Goal: Complete application form

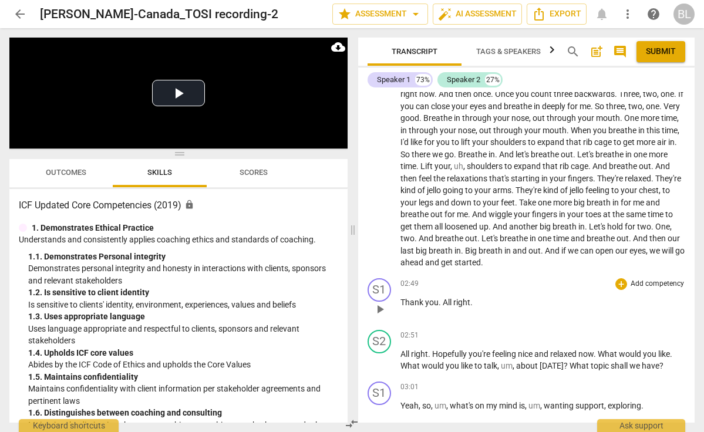
scroll to position [521, 0]
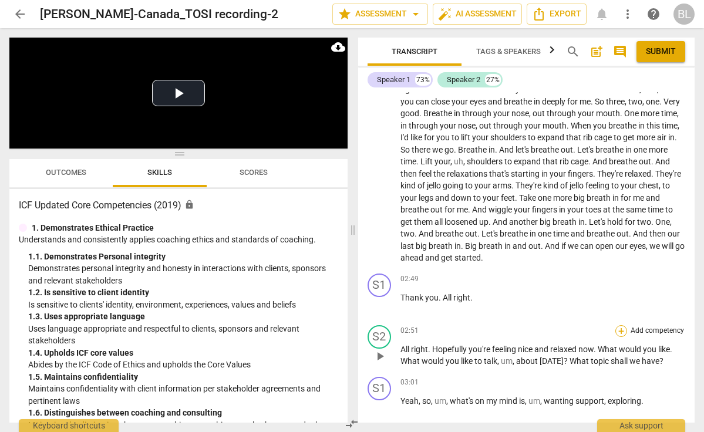
click at [619, 327] on div "+" at bounding box center [621, 331] width 12 height 12
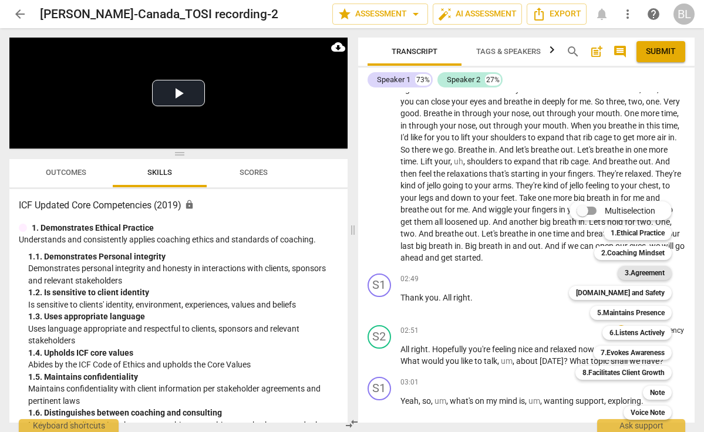
click at [657, 268] on b "3.Agreement" at bounding box center [645, 273] width 40 height 14
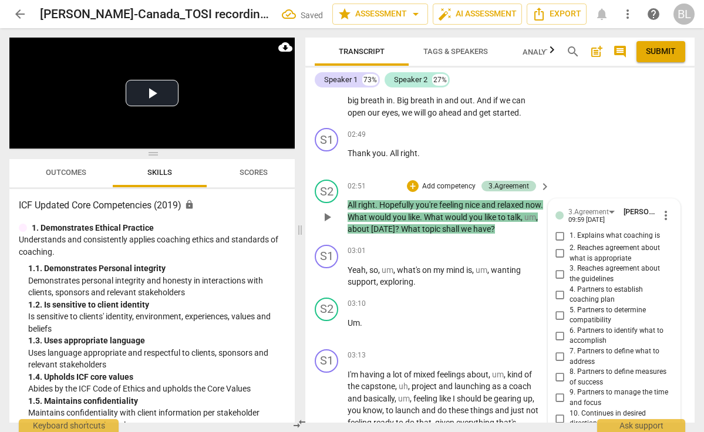
scroll to position [761, 0]
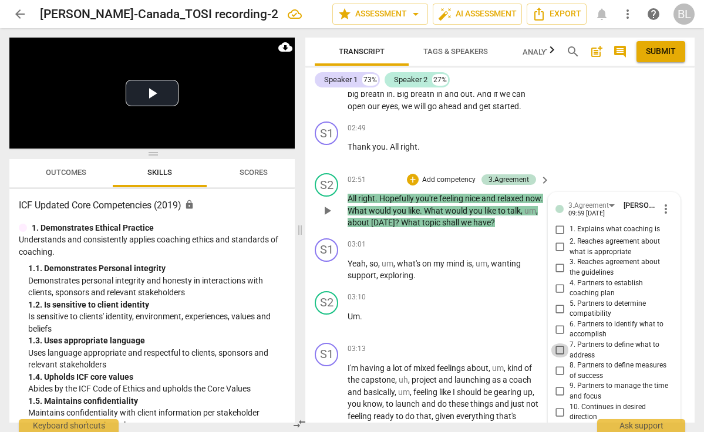
click at [558, 349] on input "7. Partners to define what to address" at bounding box center [560, 350] width 19 height 14
checkbox input "true"
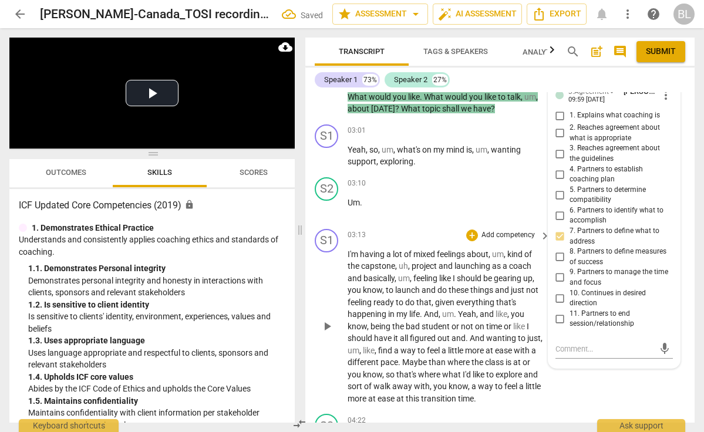
scroll to position [894, 0]
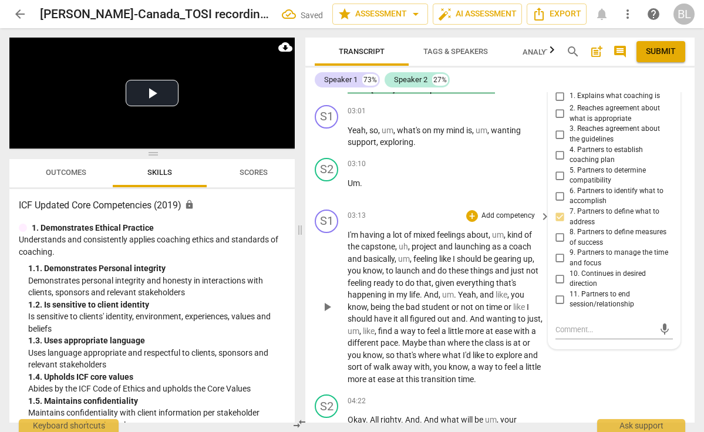
click at [329, 308] on span "play_arrow" at bounding box center [327, 307] width 14 height 14
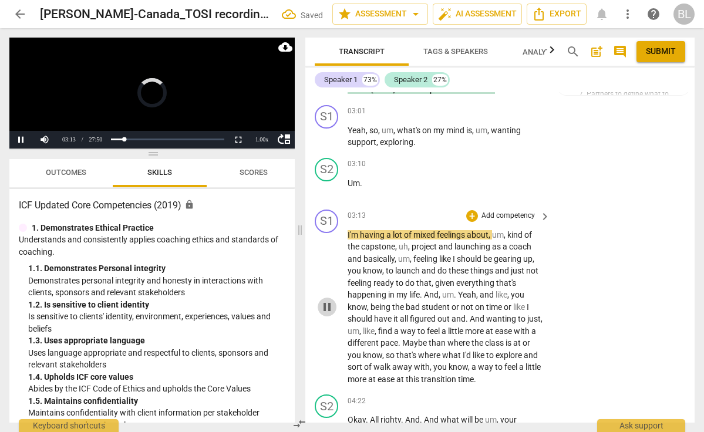
click at [329, 308] on span "pause" at bounding box center [327, 307] width 14 height 14
click at [331, 303] on span "play_arrow" at bounding box center [327, 307] width 14 height 14
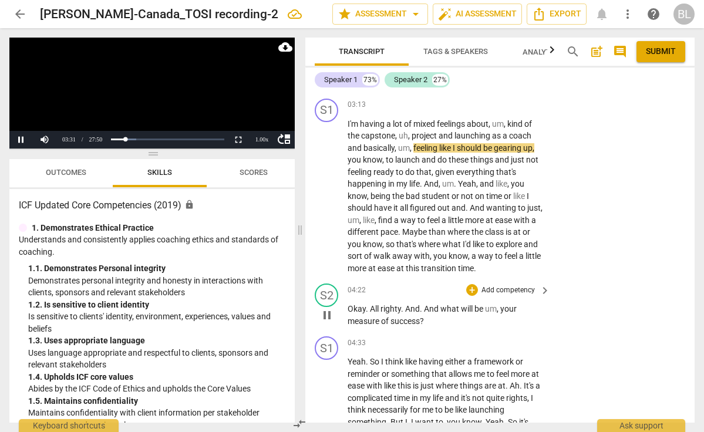
scroll to position [1007, 0]
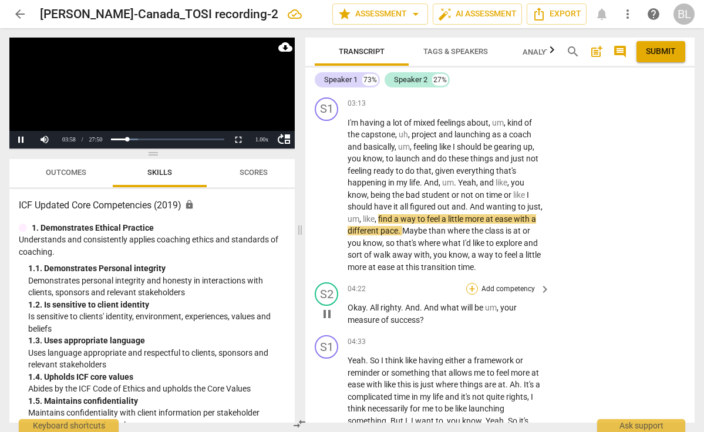
click at [470, 285] on div "+" at bounding box center [472, 289] width 12 height 12
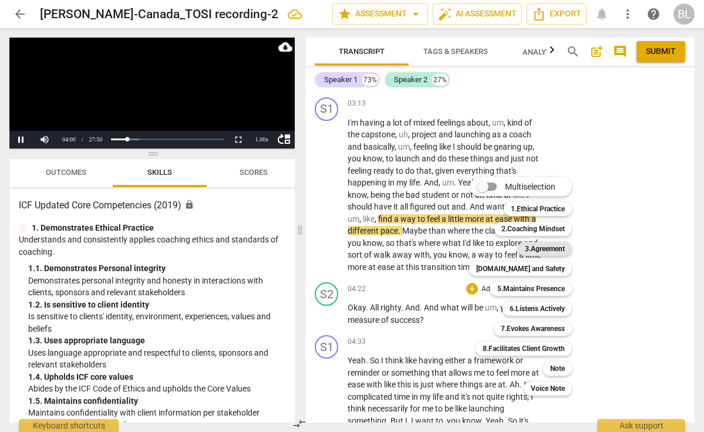
click at [536, 251] on b "3.Agreement" at bounding box center [545, 249] width 40 height 14
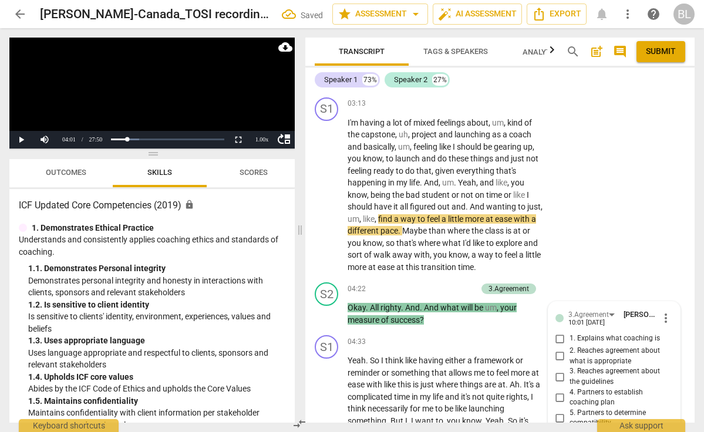
scroll to position [1311, 0]
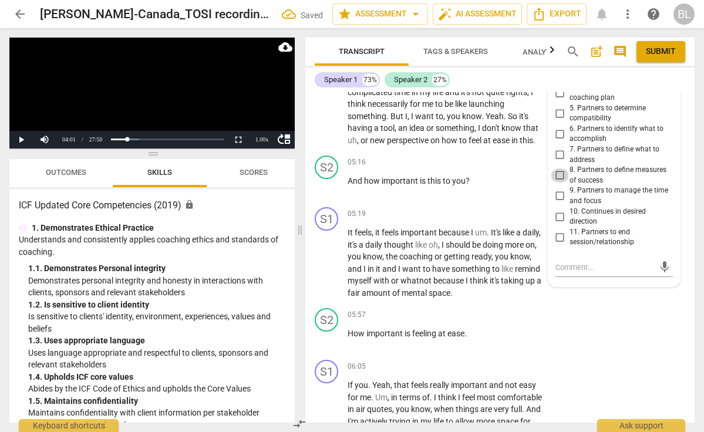
click at [556, 168] on input "8. Partners to define measures of success" at bounding box center [560, 175] width 19 height 14
checkbox input "true"
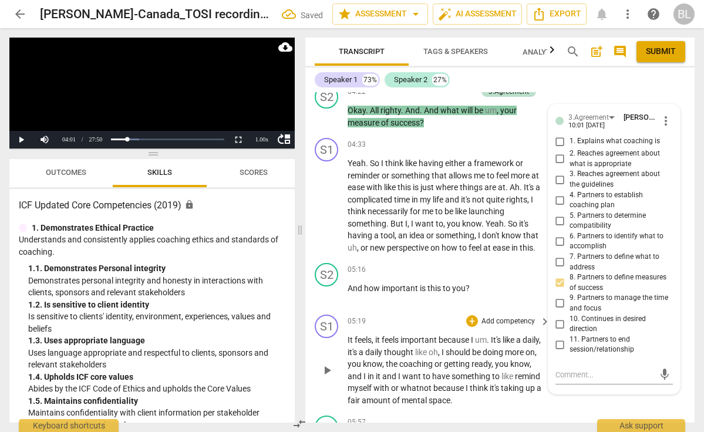
scroll to position [1199, 0]
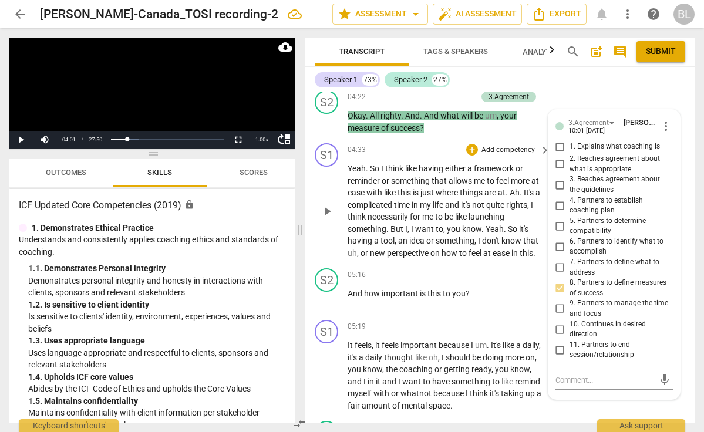
click at [329, 207] on span "play_arrow" at bounding box center [327, 211] width 14 height 14
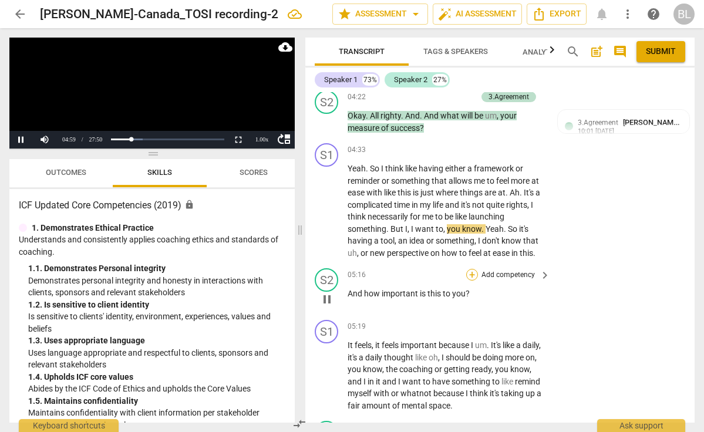
click at [471, 273] on div "+" at bounding box center [472, 275] width 12 height 12
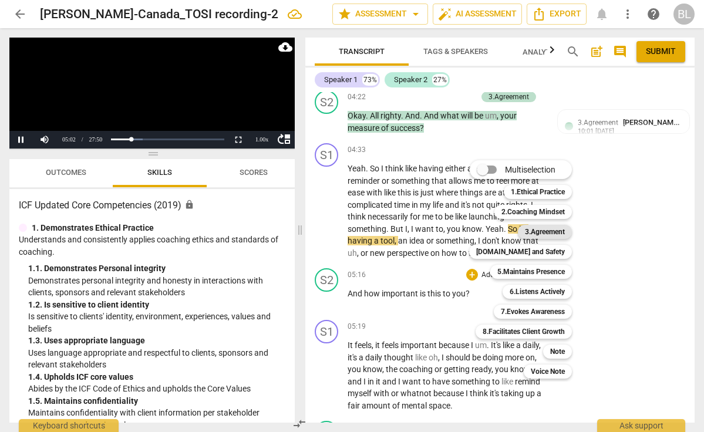
click at [562, 235] on b "3.Agreement" at bounding box center [545, 232] width 40 height 14
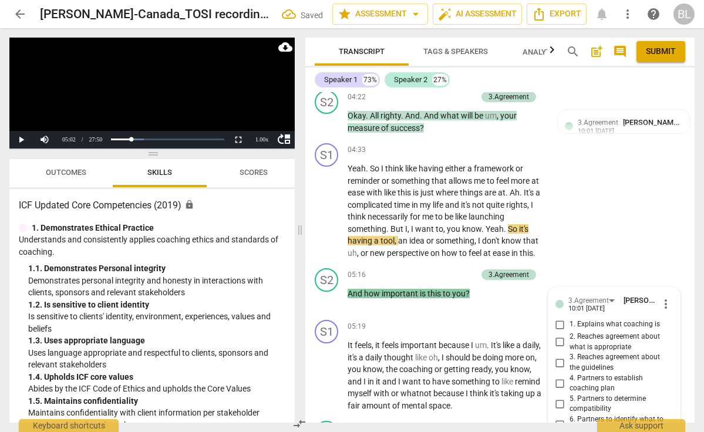
scroll to position [1486, 0]
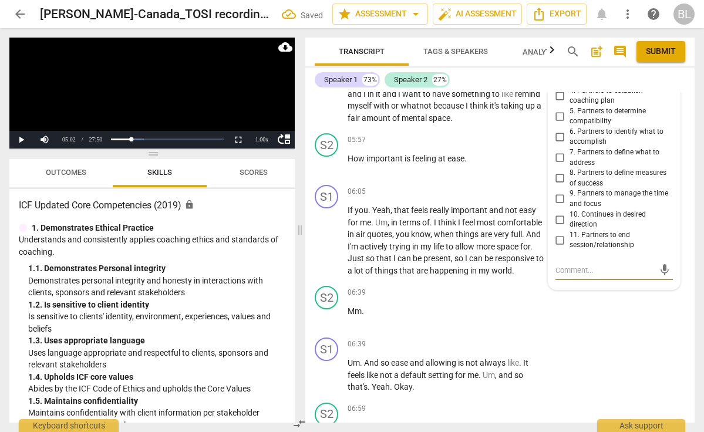
click at [560, 212] on input "10. Continues in desired direction" at bounding box center [560, 219] width 19 height 14
checkbox input "true"
click at [561, 265] on textarea at bounding box center [604, 270] width 99 height 11
type textarea "a"
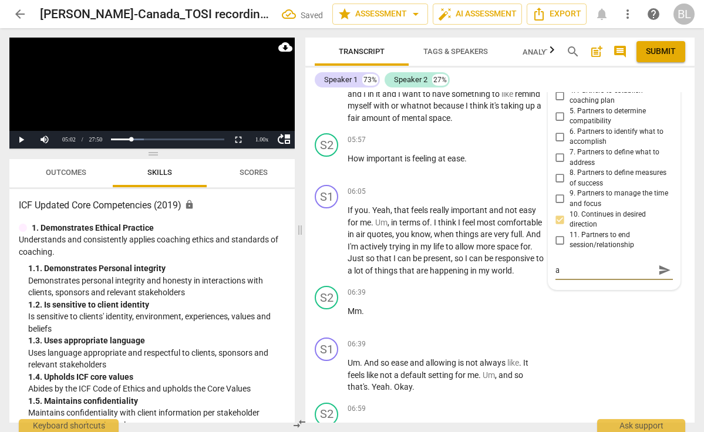
type textarea "as"
type textarea "ask"
type textarea "asks"
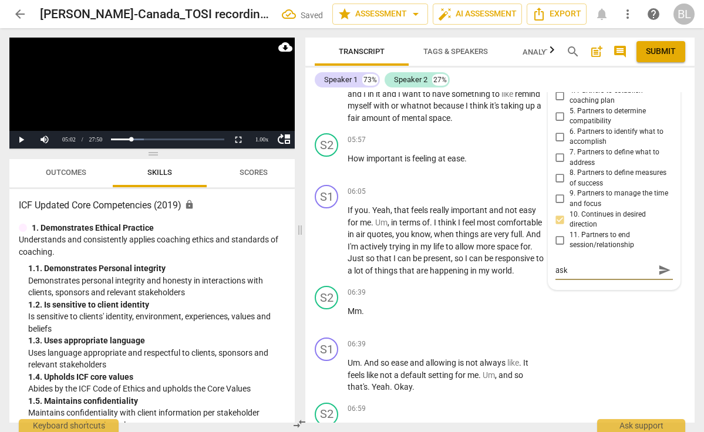
type textarea "asks"
type textarea "asks f"
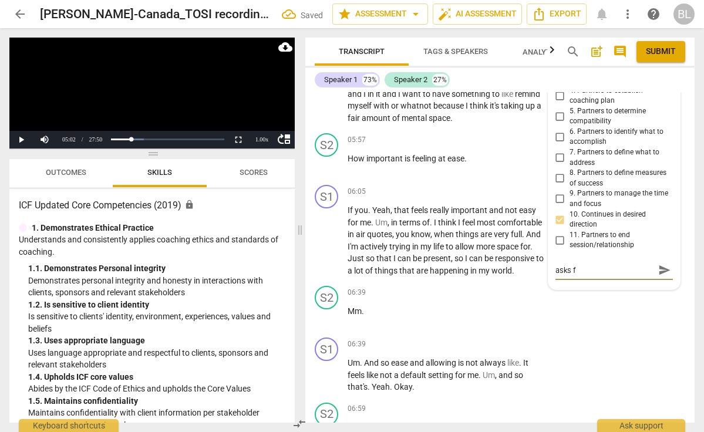
type textarea "asks [PERSON_NAME]"
type textarea "asks for"
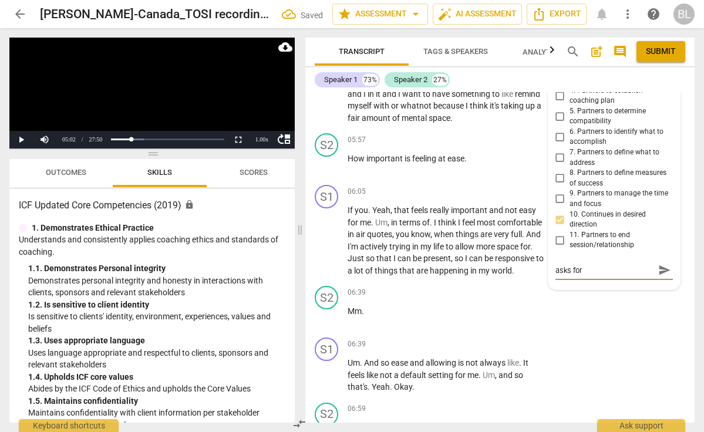
type textarea "asks for"
type textarea "asks for i"
type textarea "asks for im"
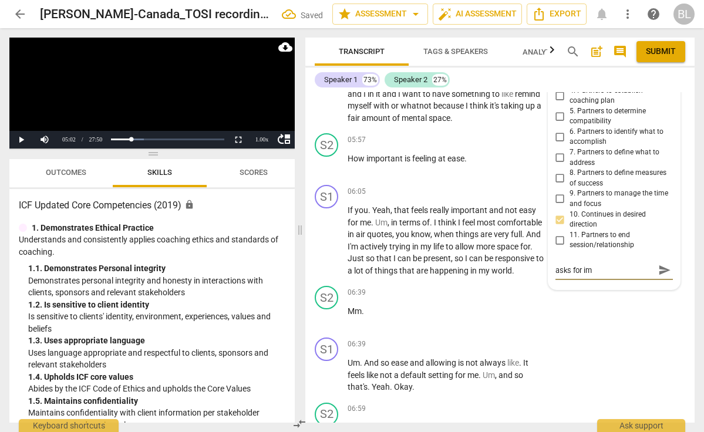
type textarea "asks for imp"
type textarea "asks for impo"
type textarea "asks for impor"
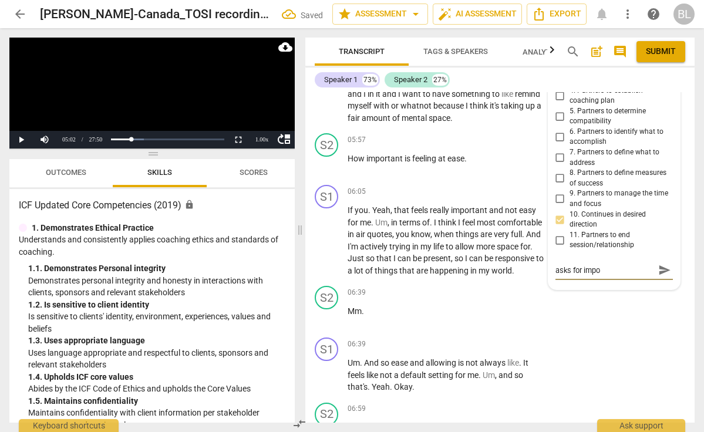
type textarea "asks for impor"
type textarea "asks for importance"
click at [660, 262] on button "send" at bounding box center [664, 270] width 17 height 17
drag, startPoint x: 561, startPoint y: 255, endPoint x: 660, endPoint y: 255, distance: 99.2
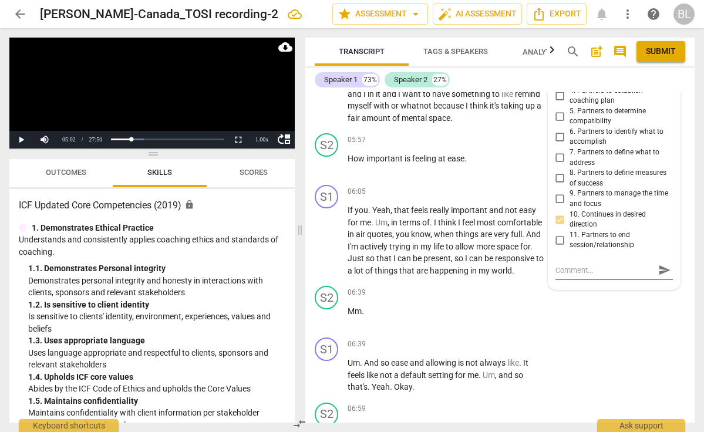
click at [660, 264] on span "send" at bounding box center [664, 270] width 13 height 13
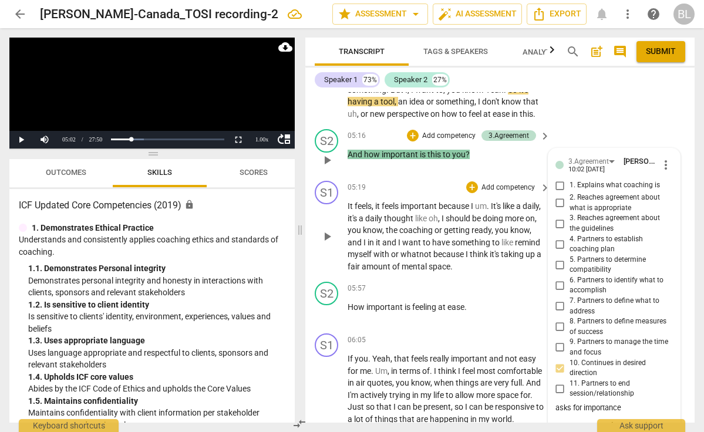
scroll to position [1333, 0]
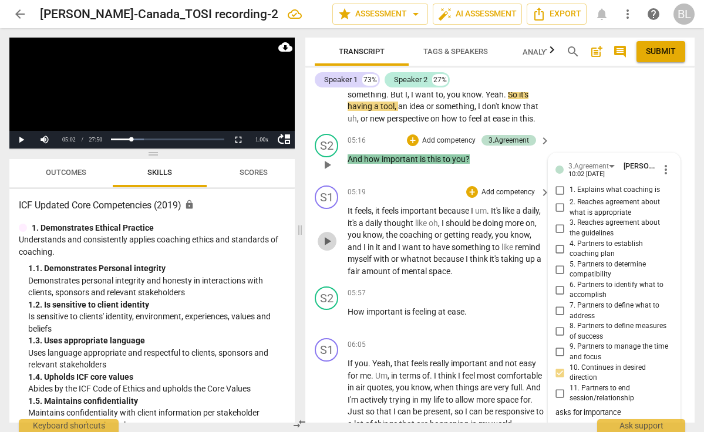
click at [328, 234] on span "play_arrow" at bounding box center [327, 241] width 14 height 14
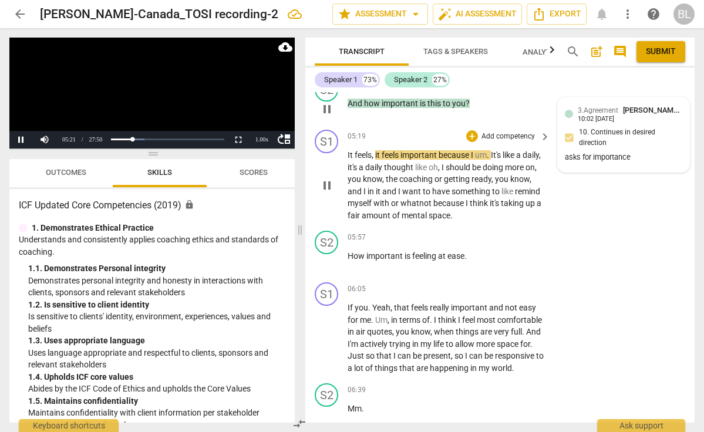
scroll to position [1394, 0]
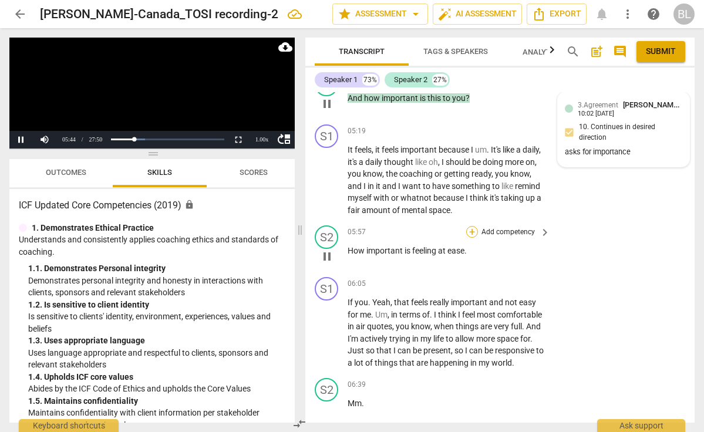
click at [471, 226] on div "+" at bounding box center [472, 232] width 12 height 12
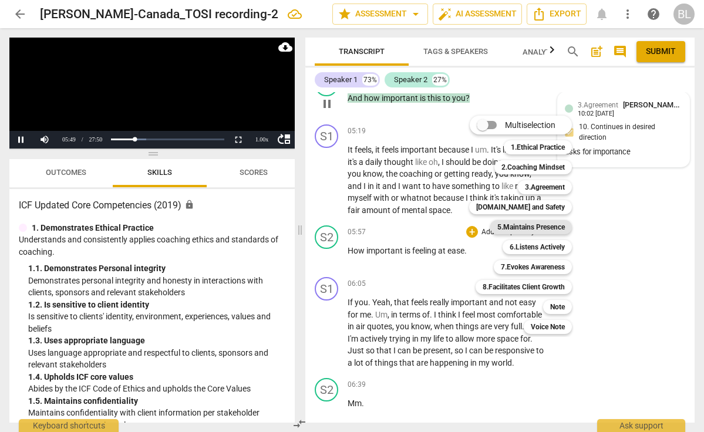
click at [551, 225] on b "5.Maintains Presence" at bounding box center [530, 227] width 67 height 14
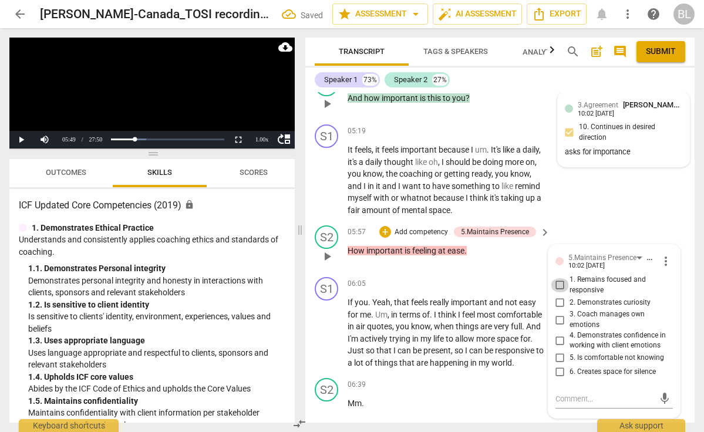
click at [559, 278] on input "1. Remains focused and responsive" at bounding box center [560, 285] width 19 height 14
checkbox input "true"
click at [556, 295] on input "2. Demonstrates curiosity" at bounding box center [560, 302] width 19 height 14
checkbox input "true"
click at [327, 330] on span "play_arrow" at bounding box center [327, 333] width 14 height 14
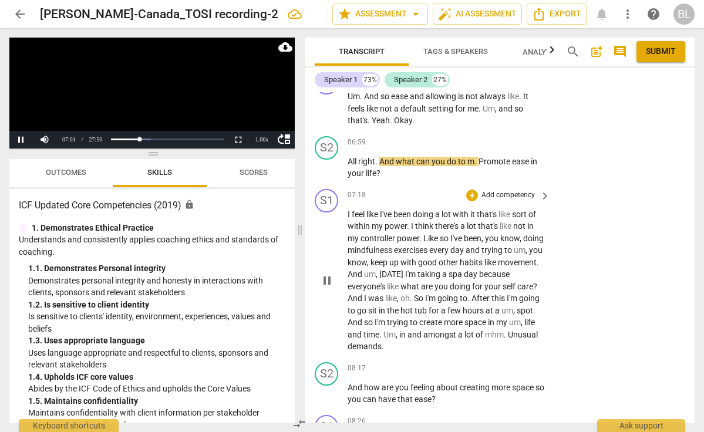
scroll to position [1754, 0]
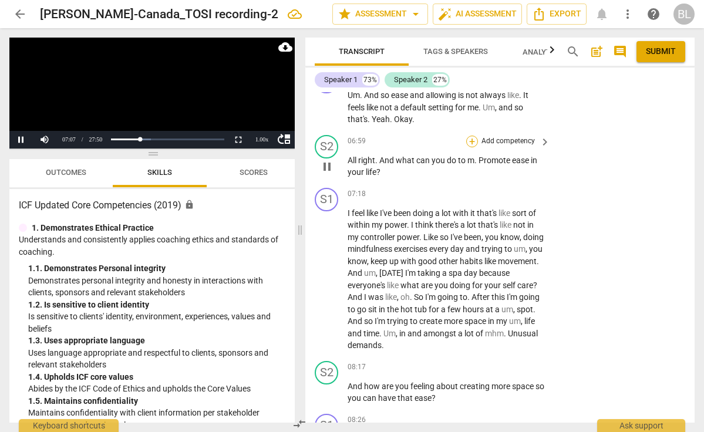
click at [470, 141] on div "+" at bounding box center [472, 142] width 12 height 12
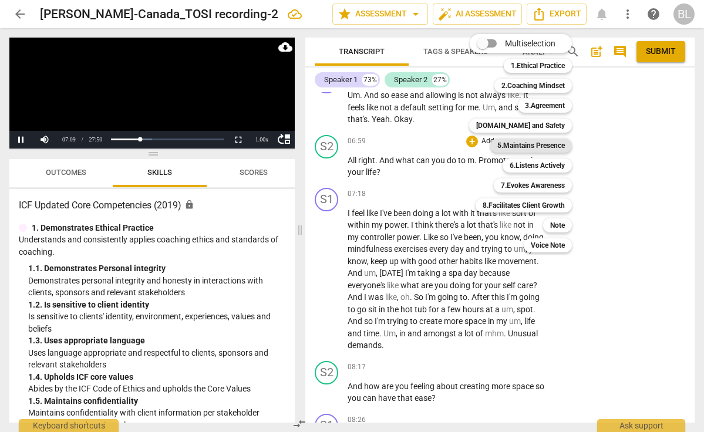
click at [527, 139] on b "5.Maintains Presence" at bounding box center [530, 146] width 67 height 14
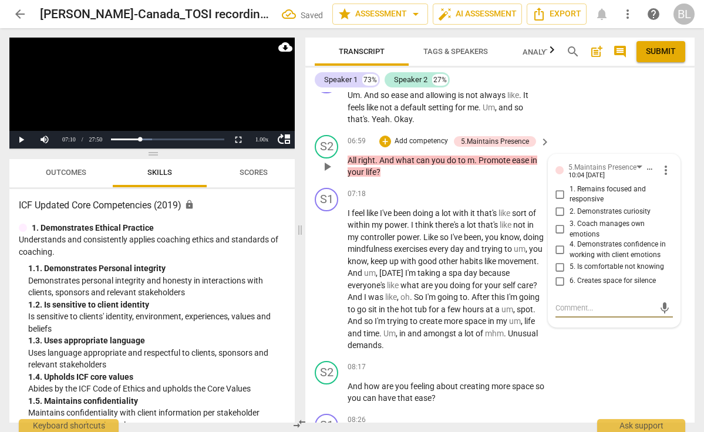
click at [559, 197] on input "1. Remains focused and responsive" at bounding box center [560, 194] width 19 height 14
checkbox input "true"
click at [559, 212] on input "2. Demonstrates curiosity" at bounding box center [560, 212] width 19 height 14
checkbox input "true"
click at [327, 280] on span "play_arrow" at bounding box center [327, 279] width 14 height 14
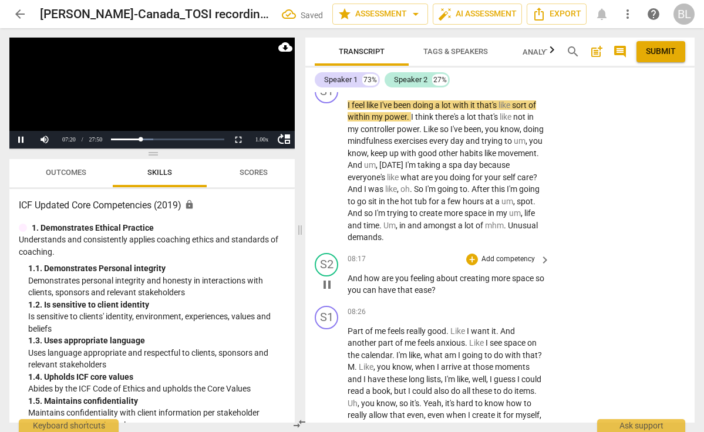
scroll to position [1864, 0]
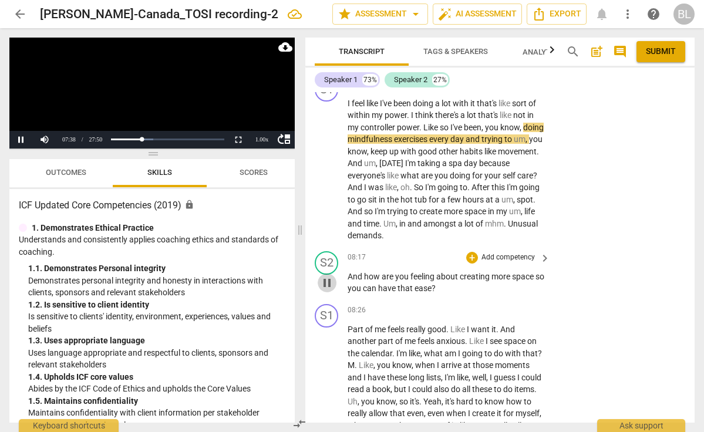
click at [328, 276] on span "pause" at bounding box center [327, 283] width 14 height 14
click at [471, 254] on div "+" at bounding box center [472, 258] width 12 height 12
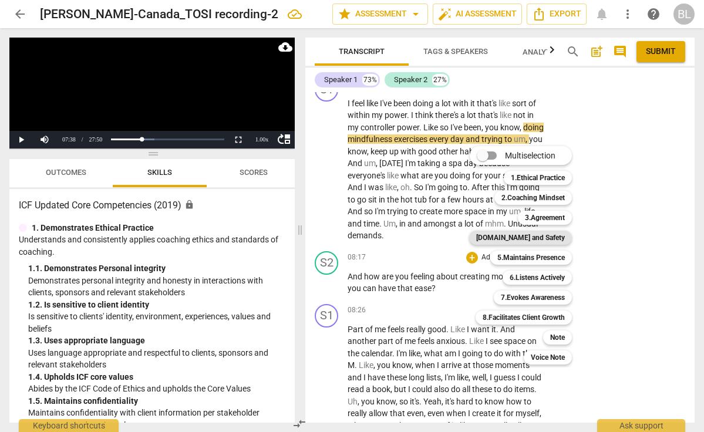
click at [524, 237] on b "[DOMAIN_NAME] and Safety" at bounding box center [520, 238] width 89 height 14
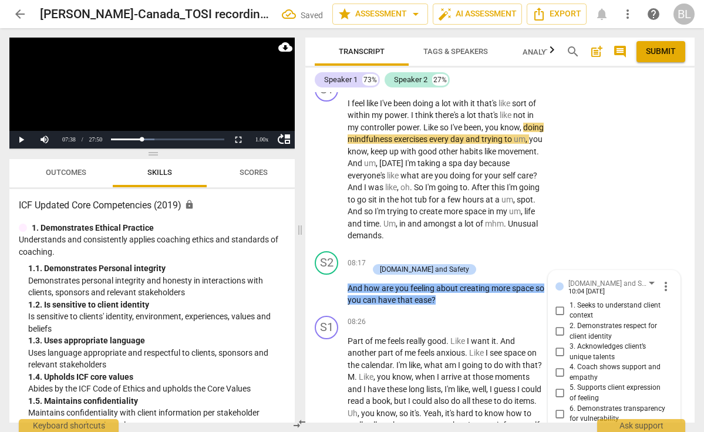
scroll to position [2043, 0]
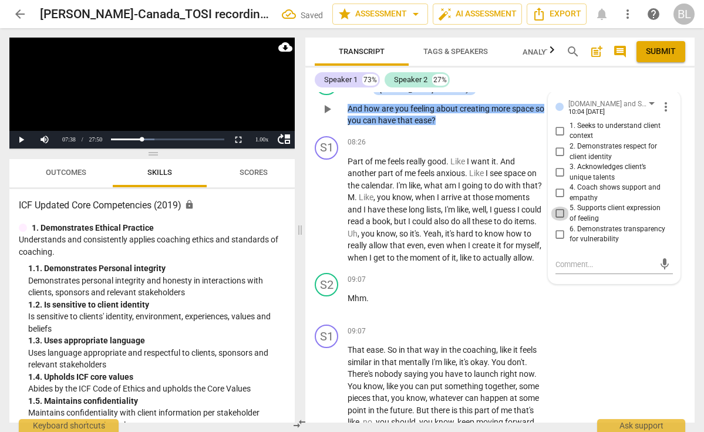
click at [559, 207] on input "5. Supports client expression of feeling" at bounding box center [560, 214] width 19 height 14
checkbox input "true"
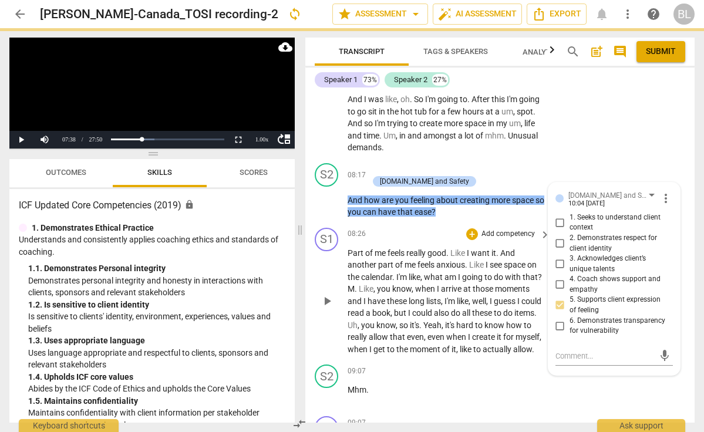
scroll to position [1948, 0]
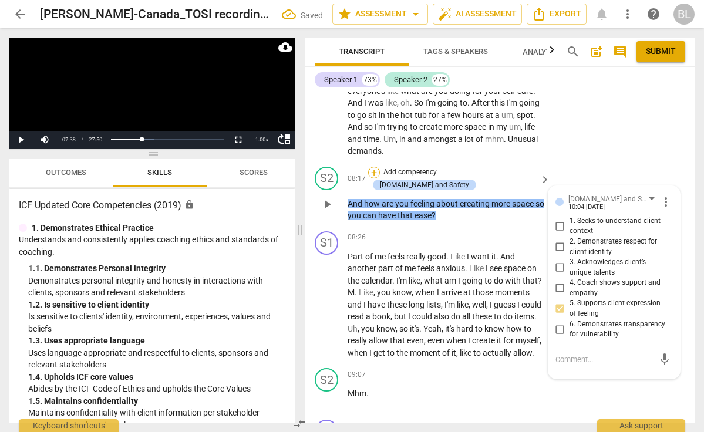
click at [380, 168] on div "+" at bounding box center [374, 173] width 12 height 12
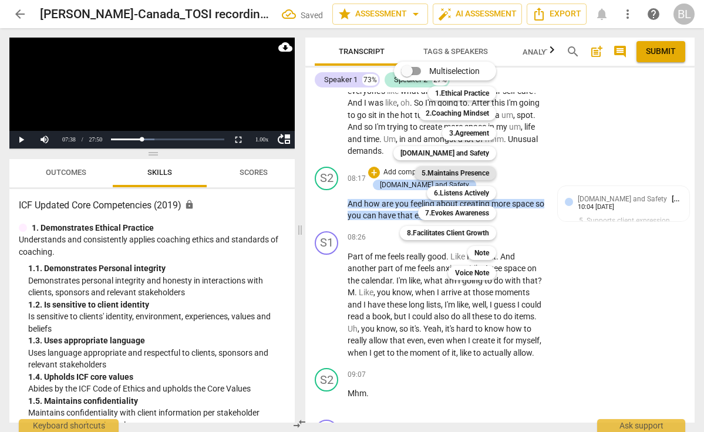
click at [454, 170] on b "5.Maintains Presence" at bounding box center [454, 173] width 67 height 14
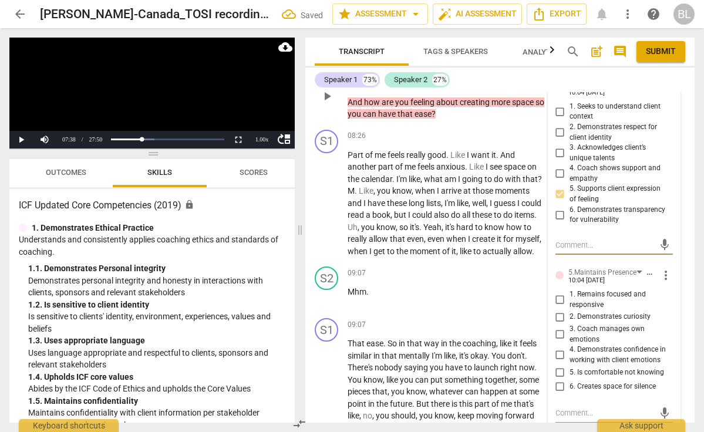
scroll to position [2066, 0]
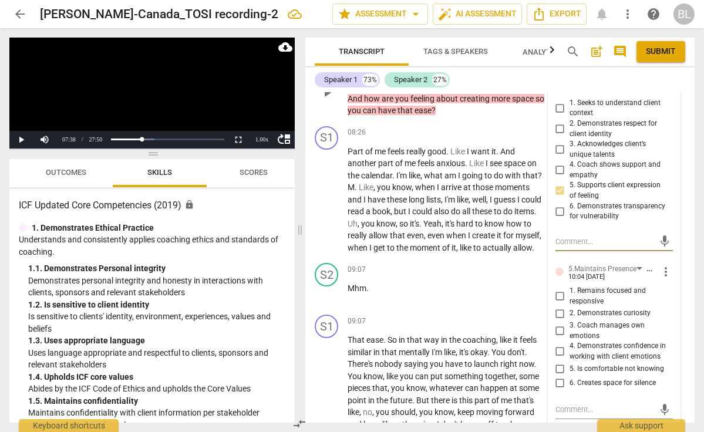
click at [558, 306] on input "2. Demonstrates curiosity" at bounding box center [560, 313] width 19 height 14
checkbox input "true"
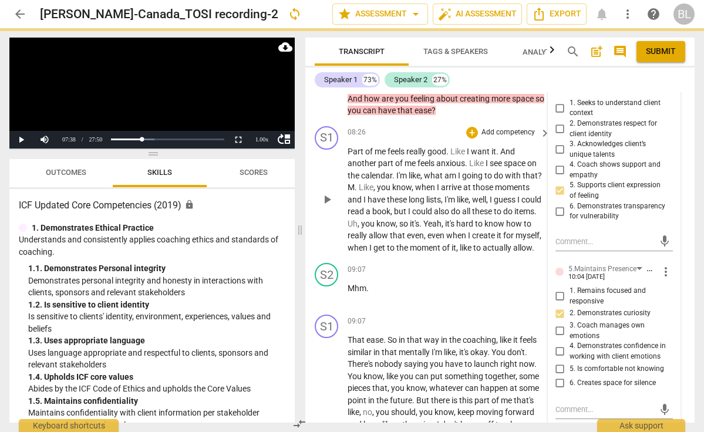
click at [326, 193] on span "play_arrow" at bounding box center [327, 200] width 14 height 14
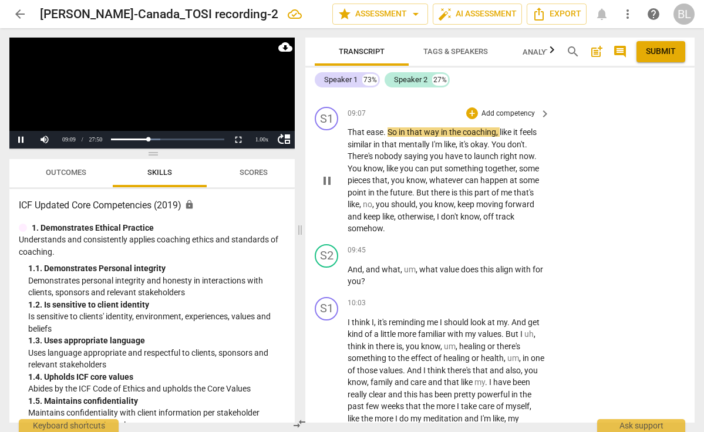
scroll to position [2273, 0]
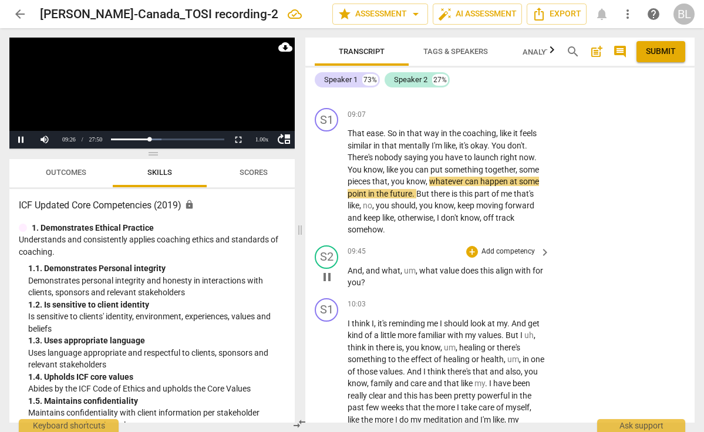
click at [329, 270] on span "pause" at bounding box center [327, 277] width 14 height 14
click at [468, 246] on div "+" at bounding box center [472, 252] width 12 height 12
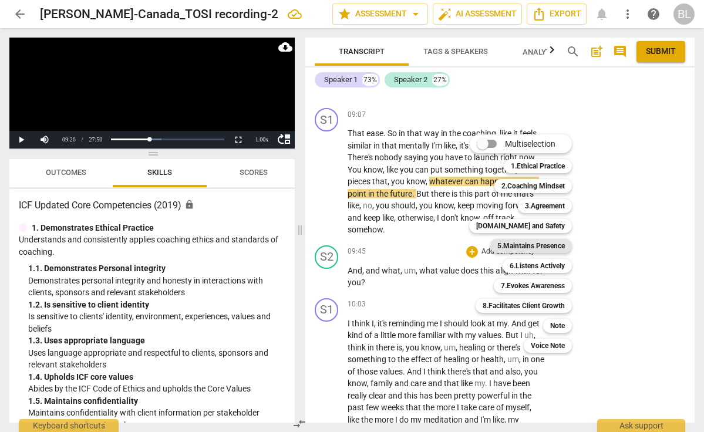
click at [524, 246] on b "5.Maintains Presence" at bounding box center [530, 246] width 67 height 14
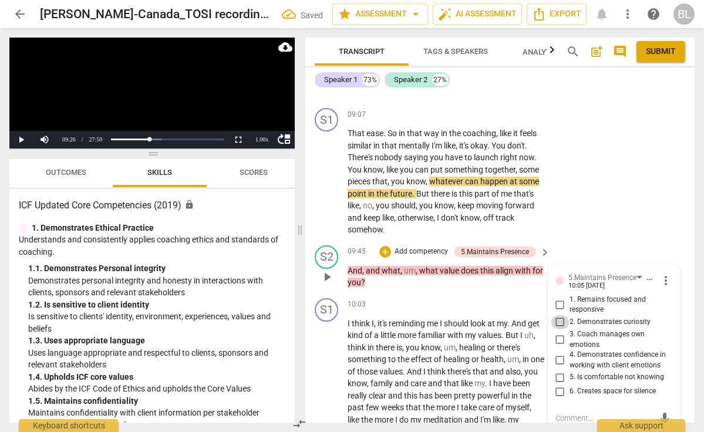
click at [557, 315] on input "2. Demonstrates curiosity" at bounding box center [560, 322] width 19 height 14
checkbox input "true"
click at [385, 246] on div "+" at bounding box center [385, 252] width 12 height 12
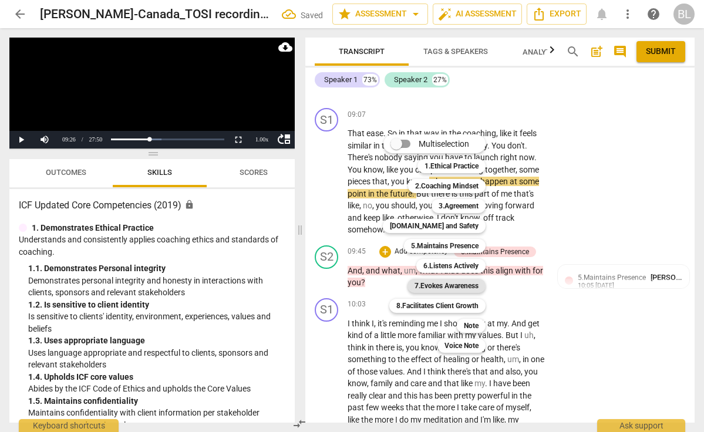
click at [468, 283] on b "7.Evokes Awareness" at bounding box center [446, 286] width 64 height 14
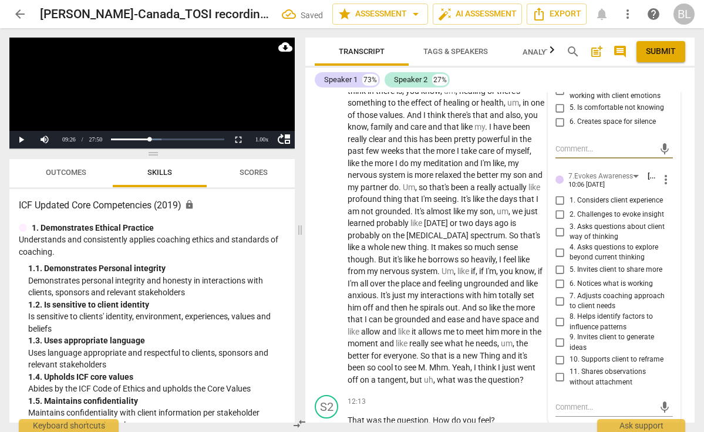
scroll to position [2543, 0]
click at [559, 193] on input "1. Considers client experience" at bounding box center [560, 200] width 19 height 14
checkbox input "true"
click at [559, 224] on input "3. Asks questions about client way of thinking" at bounding box center [560, 231] width 19 height 14
checkbox input "true"
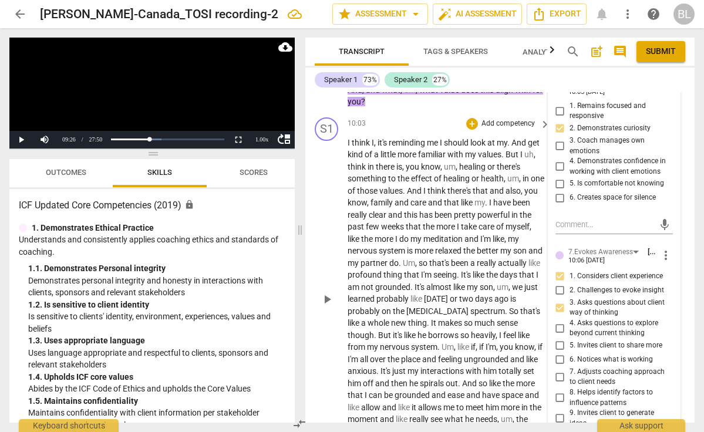
scroll to position [2452, 0]
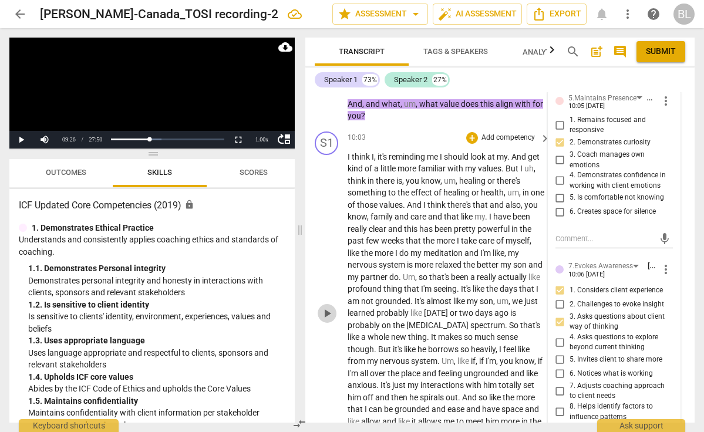
click at [328, 308] on span "play_arrow" at bounding box center [327, 313] width 14 height 14
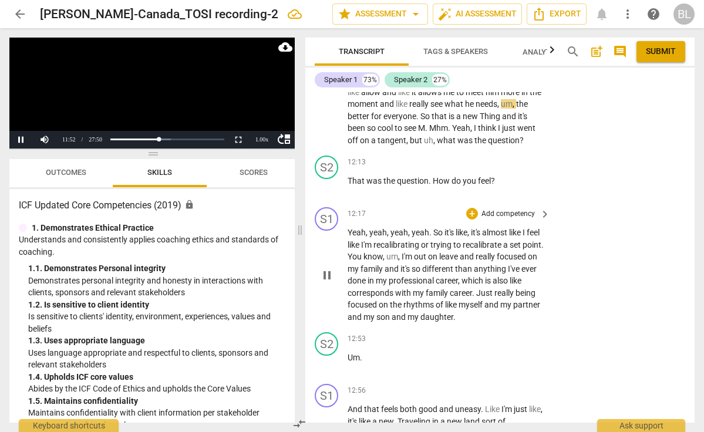
scroll to position [2785, 0]
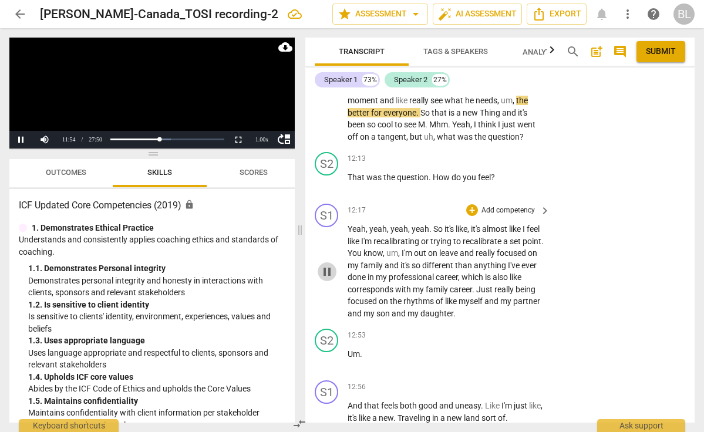
click at [328, 268] on span "pause" at bounding box center [327, 272] width 14 height 14
click at [328, 268] on span "play_arrow" at bounding box center [327, 272] width 14 height 14
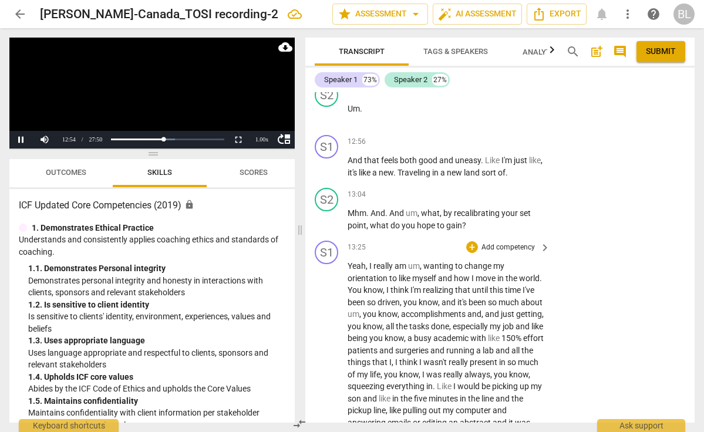
scroll to position [3049, 0]
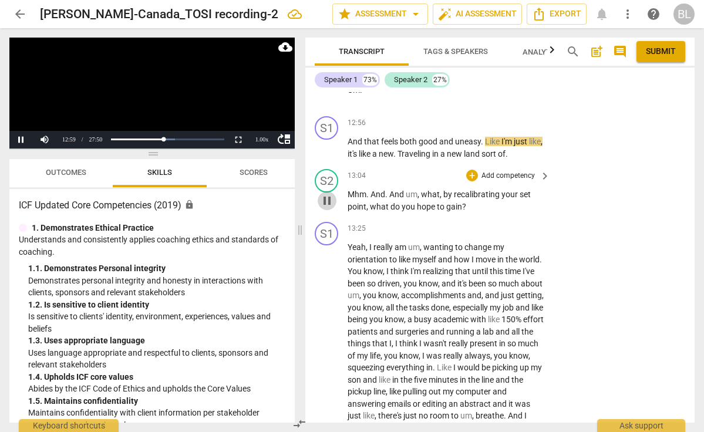
click at [325, 194] on span "pause" at bounding box center [327, 201] width 14 height 14
click at [470, 170] on div "+" at bounding box center [472, 176] width 12 height 12
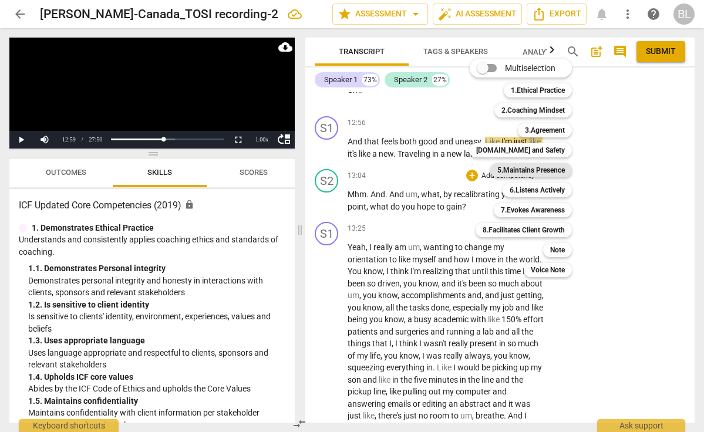
click at [524, 171] on b "5.Maintains Presence" at bounding box center [530, 170] width 67 height 14
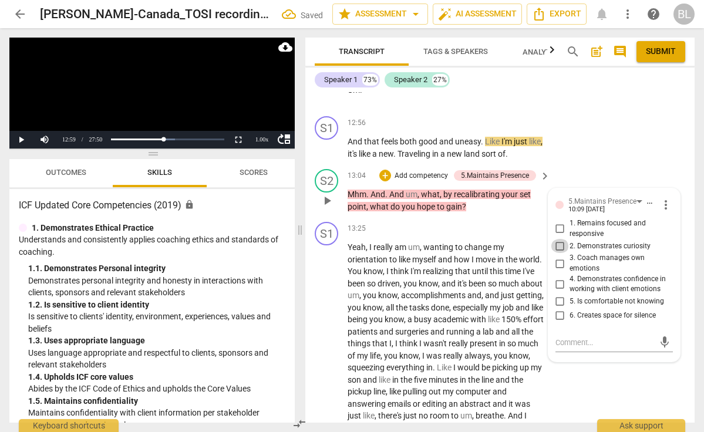
click at [557, 239] on input "2. Demonstrates curiosity" at bounding box center [560, 246] width 19 height 14
checkbox input "true"
click at [386, 170] on div "+" at bounding box center [385, 176] width 12 height 12
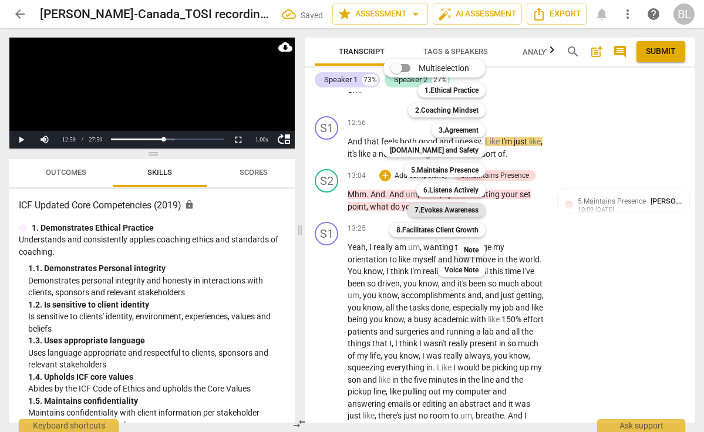
click at [450, 210] on b "7.Evokes Awareness" at bounding box center [446, 210] width 64 height 14
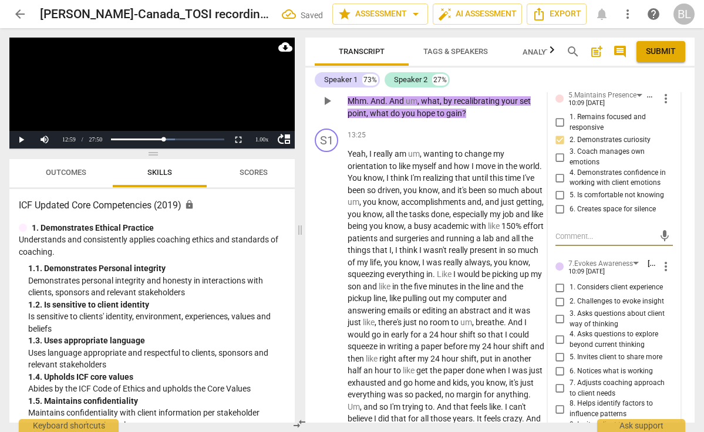
scroll to position [3160, 0]
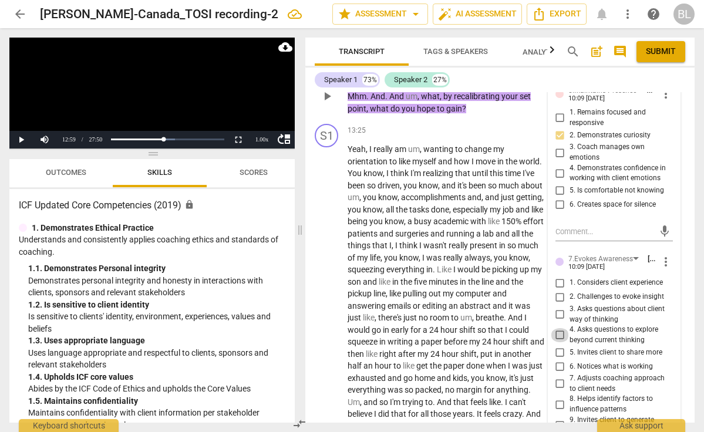
click at [558, 328] on input "4. Asks questions to explore beyond current thinking" at bounding box center [560, 335] width 19 height 14
checkbox input "true"
click at [559, 345] on input "5. Invites client to share more" at bounding box center [560, 352] width 19 height 14
checkbox input "true"
click at [557, 359] on input "6. Notices what is working" at bounding box center [560, 366] width 19 height 14
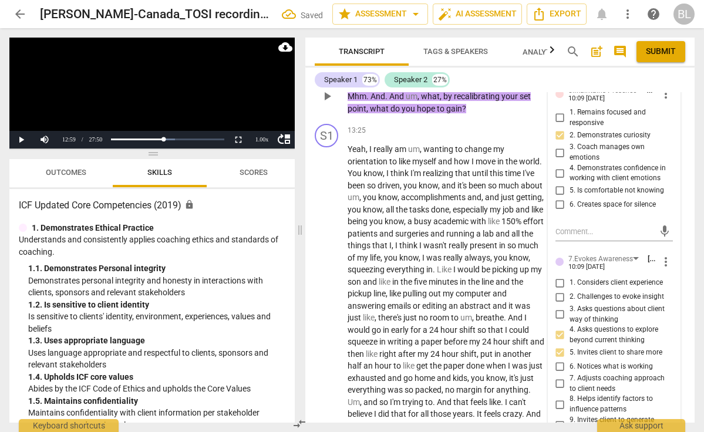
checkbox input "true"
click at [325, 316] on span "play_arrow" at bounding box center [327, 318] width 14 height 14
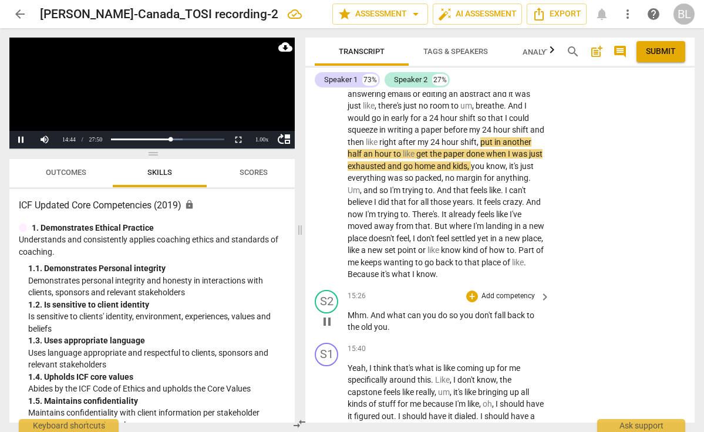
scroll to position [3374, 0]
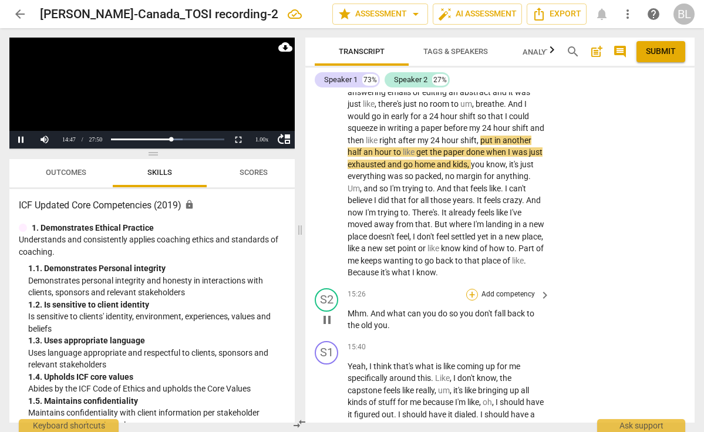
click at [471, 289] on div "+" at bounding box center [472, 295] width 12 height 12
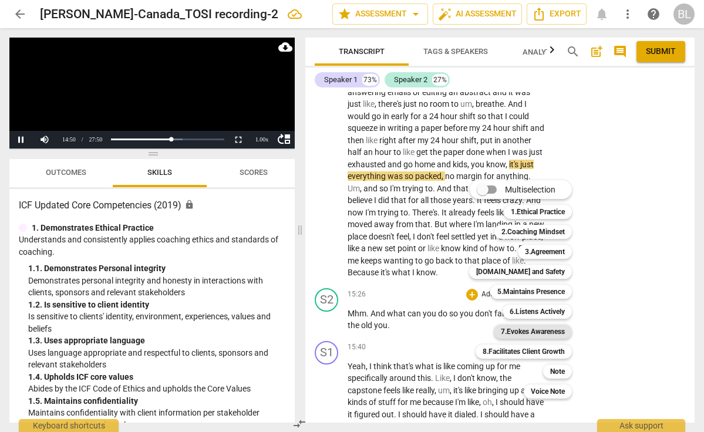
click at [533, 331] on b "7.Evokes Awareness" at bounding box center [533, 332] width 64 height 14
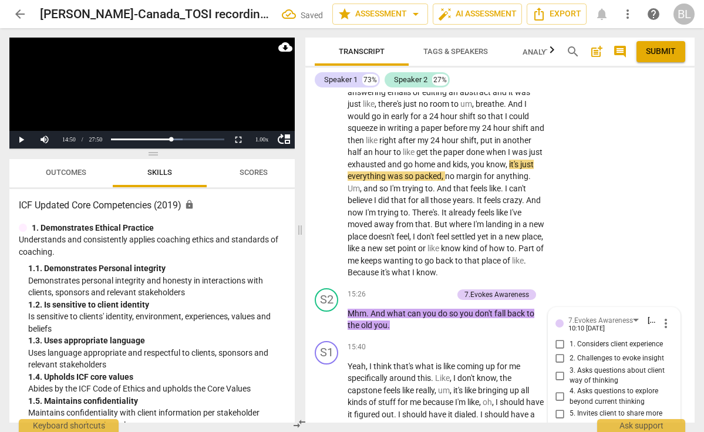
scroll to position [3658, 0]
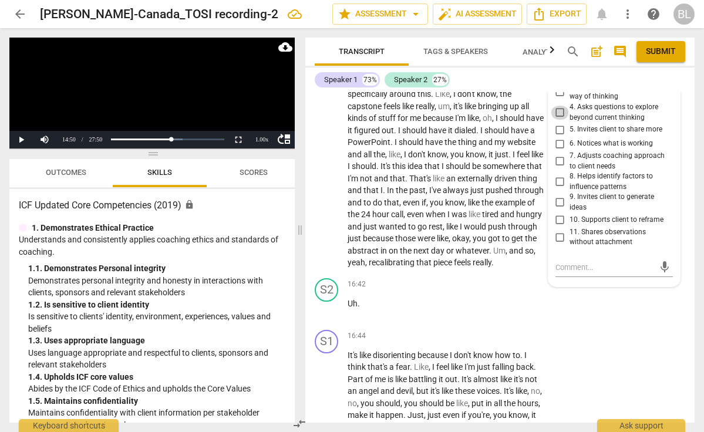
click at [558, 106] on input "4. Asks questions to explore beyond current thinking" at bounding box center [560, 113] width 19 height 14
checkbox input "true"
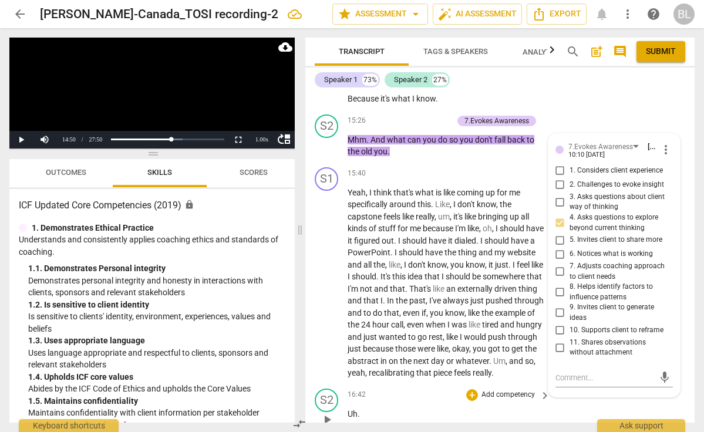
scroll to position [3540, 0]
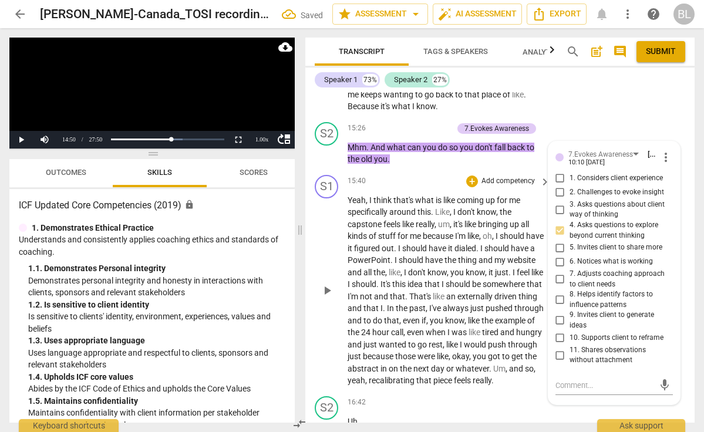
click at [329, 288] on span "play_arrow" at bounding box center [327, 290] width 14 height 14
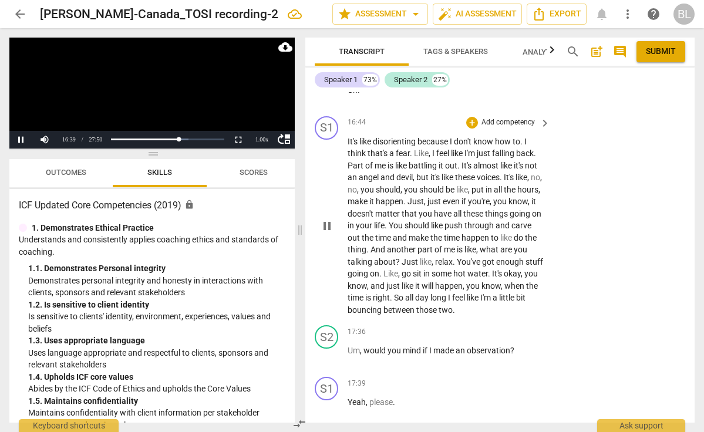
scroll to position [3878, 0]
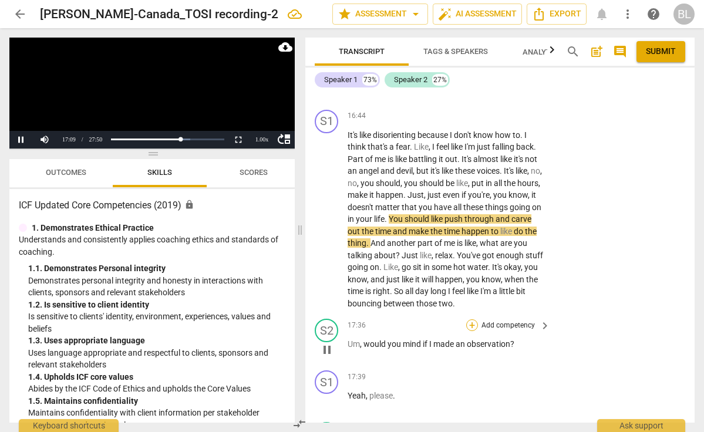
click at [473, 320] on div "+" at bounding box center [472, 325] width 12 height 12
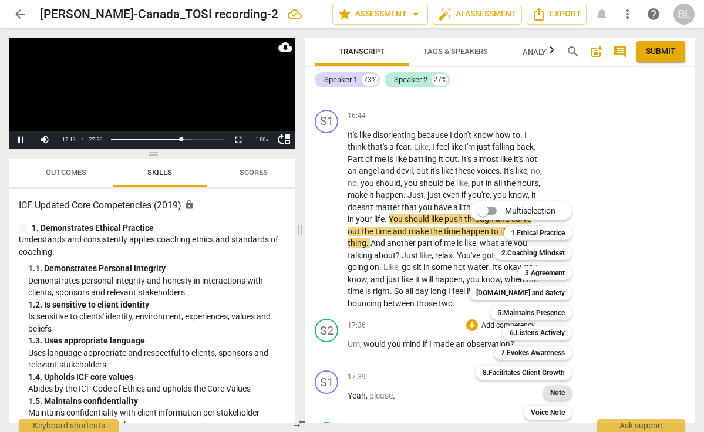
click at [563, 388] on b "Note" at bounding box center [557, 393] width 15 height 14
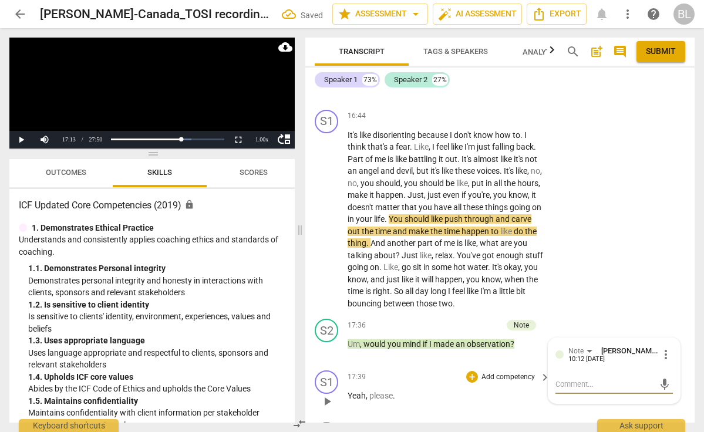
type textarea "a"
type textarea "as"
type textarea "ask"
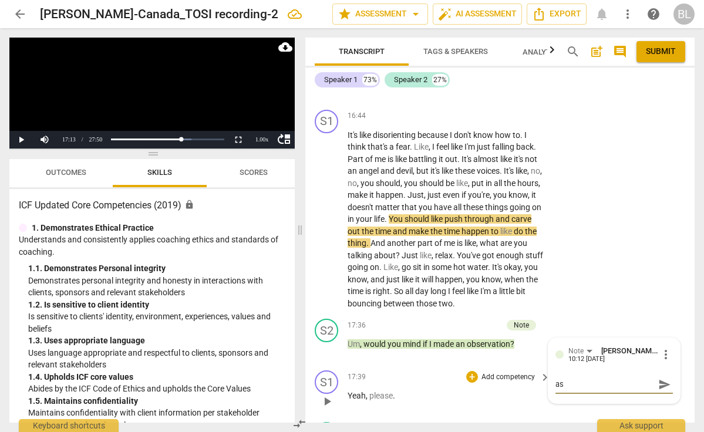
type textarea "ask"
type textarea "asks"
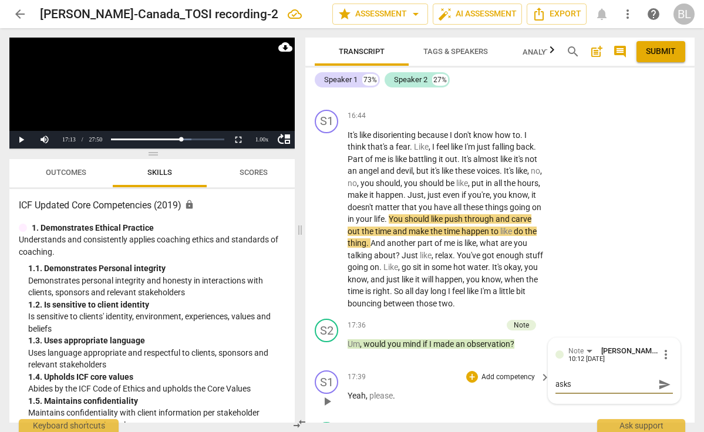
type textarea "asks f"
type textarea "asks [PERSON_NAME]"
type textarea "asks for"
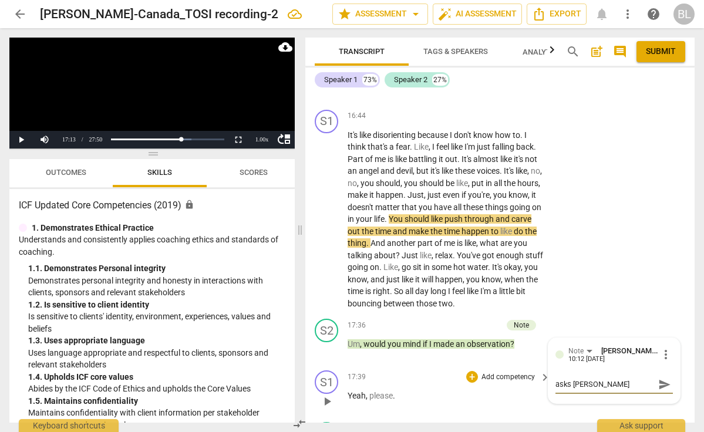
type textarea "asks for"
type textarea "asks for p"
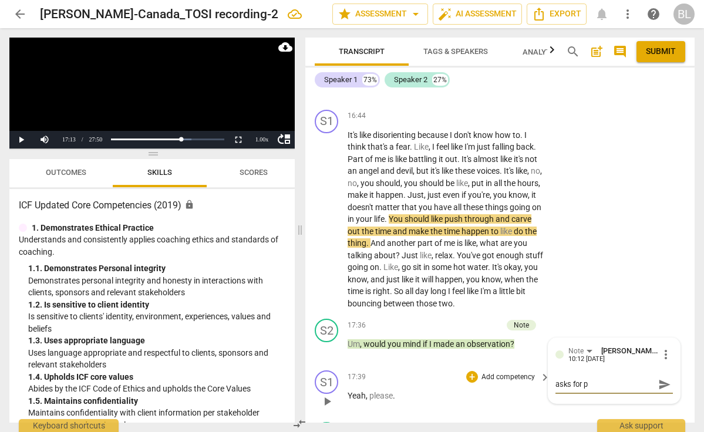
type textarea "asks for pe"
type textarea "asks for per"
type textarea "asks for perm"
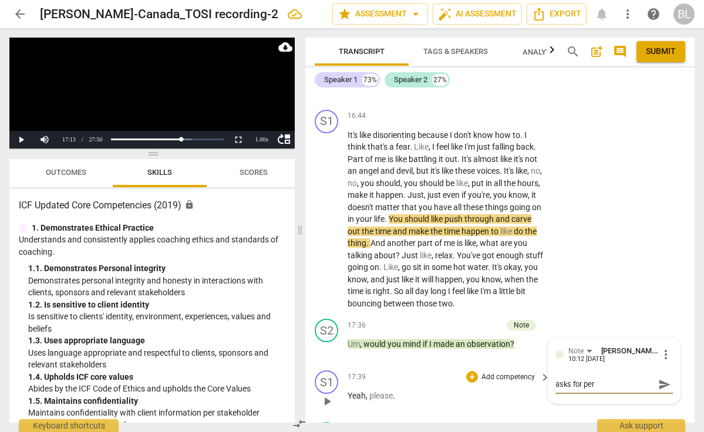
type textarea "asks for perm"
type textarea "asks for permi"
type textarea "asks for permis"
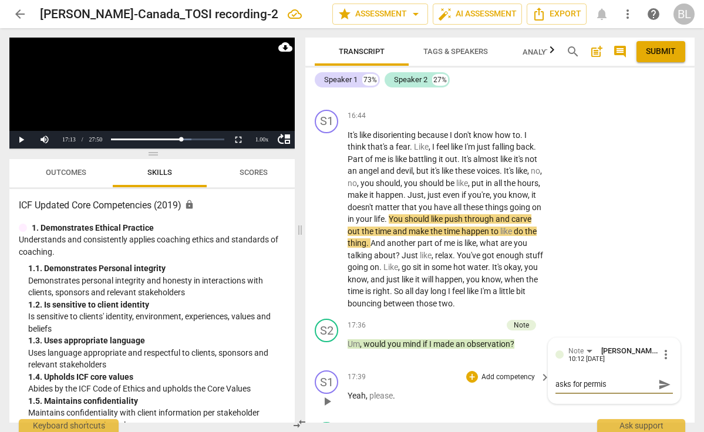
type textarea "asks for permiss"
type textarea "asks for permissi"
type textarea "asks for permissio"
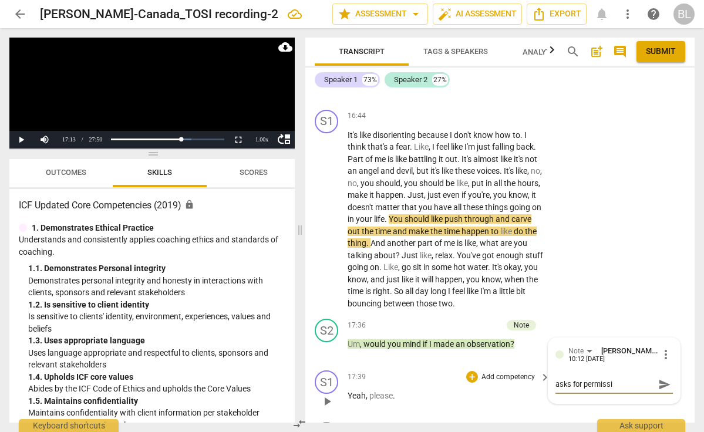
type textarea "asks for permissio"
type textarea "asks for permission"
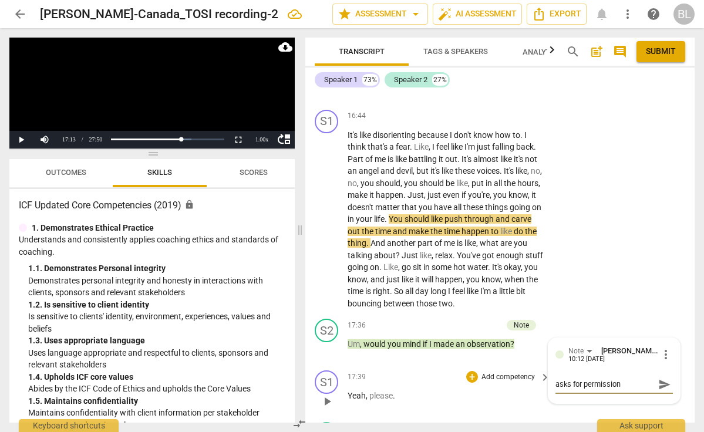
type textarea "asks for permission a"
type textarea "asks for permission an"
type textarea "asks for permission and"
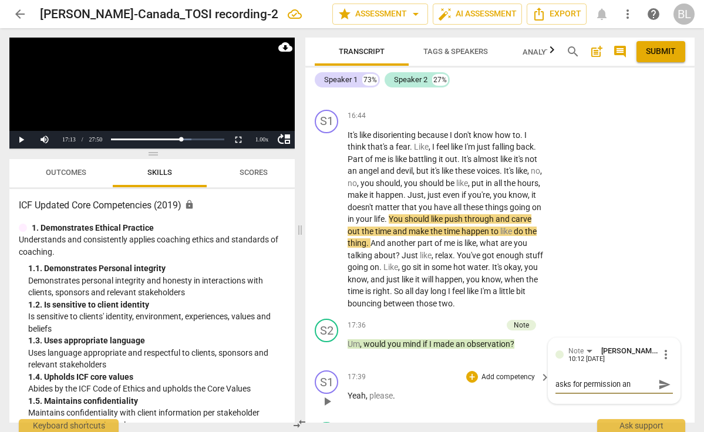
type textarea "asks for permission and"
type textarea "asks for permission and w"
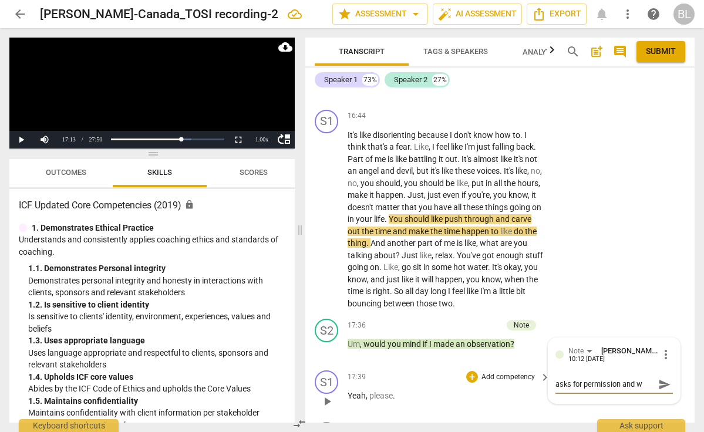
type textarea "asks for permission and wa"
type textarea "asks for permission and [PERSON_NAME]"
type textarea "asks for permission and wait"
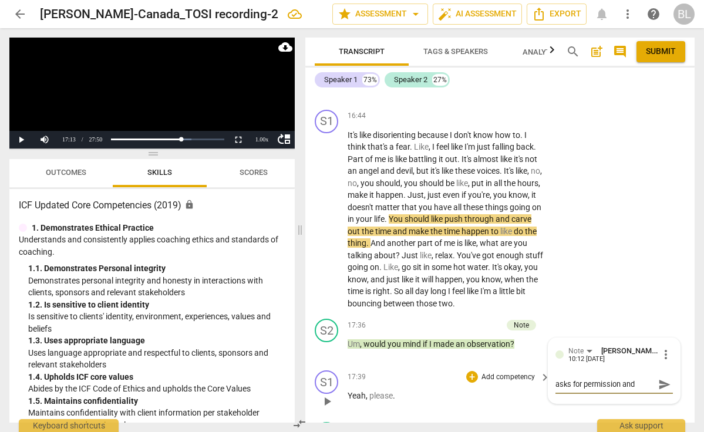
type textarea "asks for permission and wait"
type textarea "asks for permission and waits"
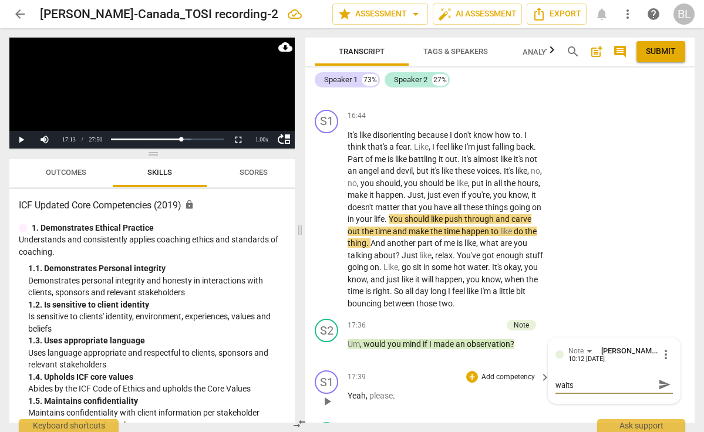
type textarea "asks for permission and waits"
type textarea "asks for permission and waits t"
type textarea "asks for permission and waits to"
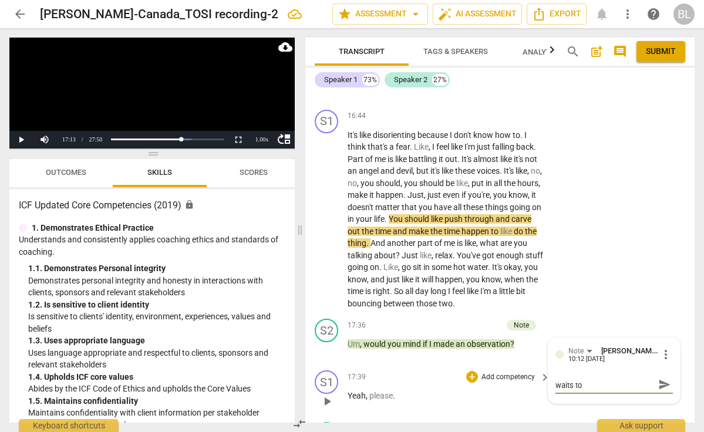
type textarea "asks for permission and waits to"
type textarea "asks for permission and waits to g"
type textarea "asks for permission and waits to ge"
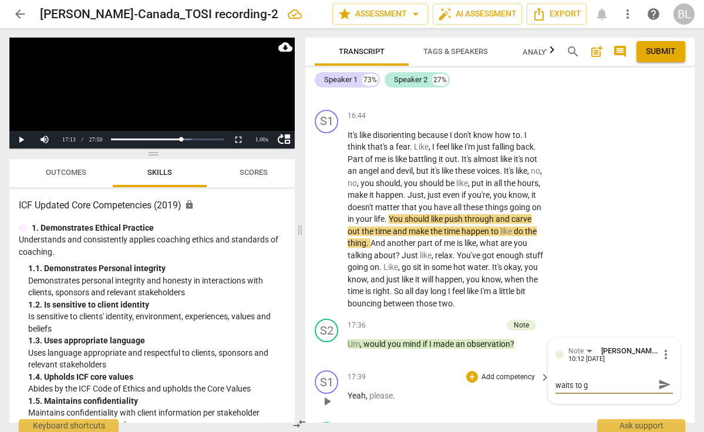
type textarea "asks for permission and waits to ge"
type textarea "asks for permission and waits to get"
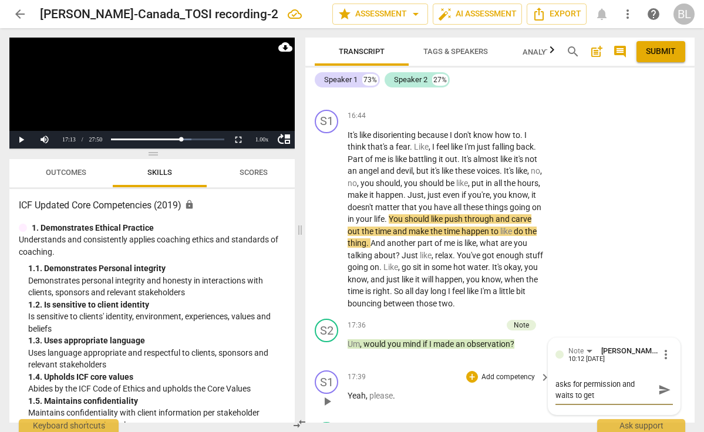
type textarea "asks for permission and waits to get"
type textarea "asks for permission and waits to get i"
type textarea "asks for permission and waits to get it"
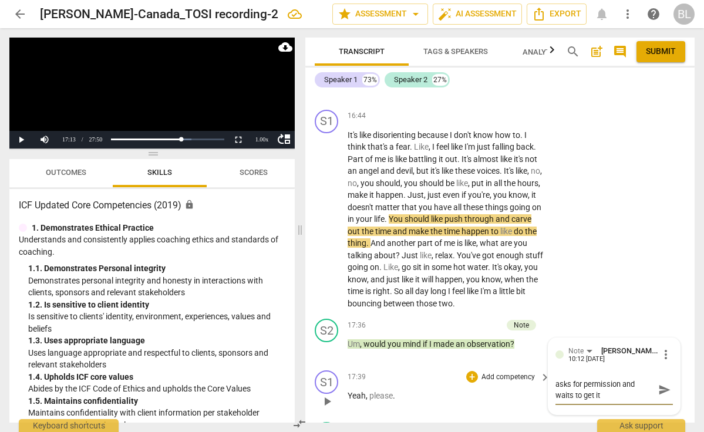
type textarea "asks for permission and waits to get it!"
click at [660, 387] on span "send" at bounding box center [664, 389] width 13 height 13
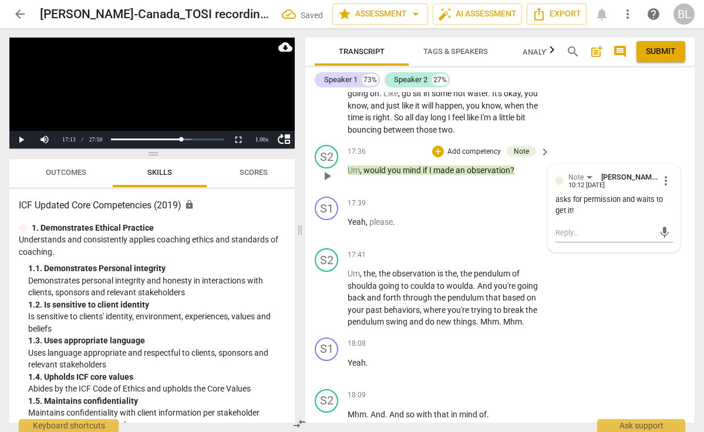
scroll to position [4053, 0]
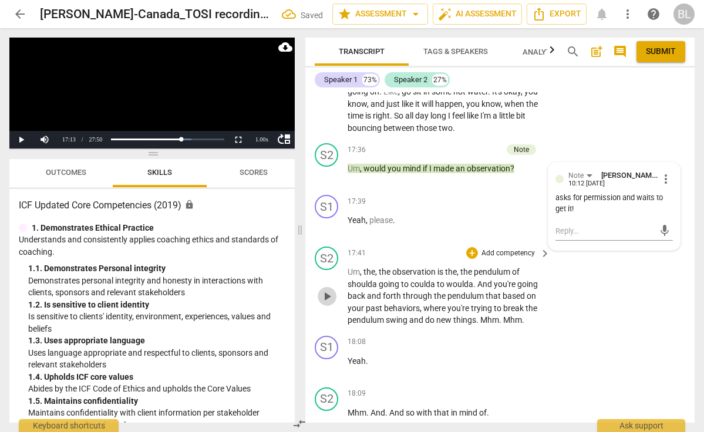
click at [327, 292] on span "play_arrow" at bounding box center [327, 296] width 14 height 14
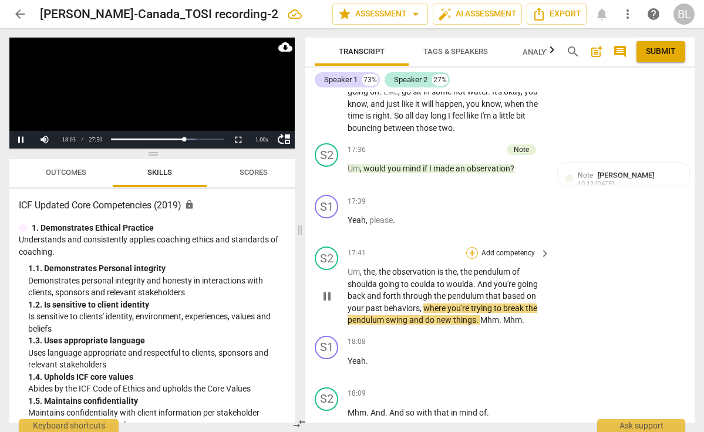
click at [471, 248] on div "+" at bounding box center [472, 253] width 12 height 12
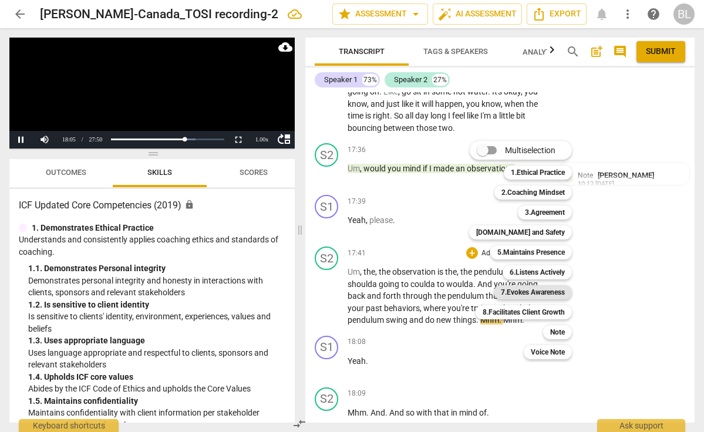
click at [533, 291] on b "7.Evokes Awareness" at bounding box center [533, 292] width 64 height 14
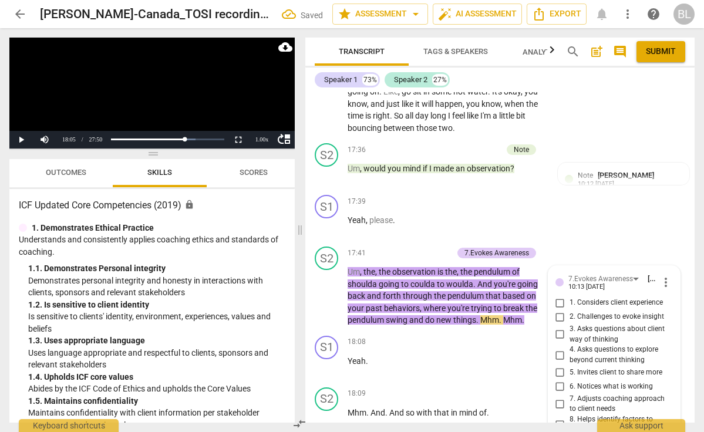
scroll to position [4298, 0]
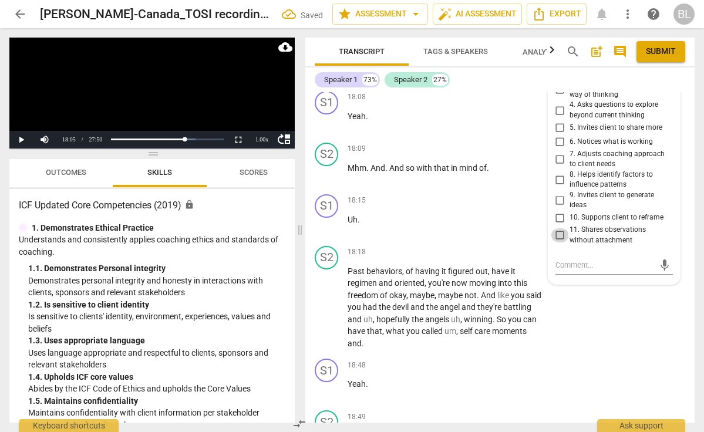
click at [559, 228] on input "11. Shares observations without attachment" at bounding box center [560, 235] width 19 height 14
checkbox input "true"
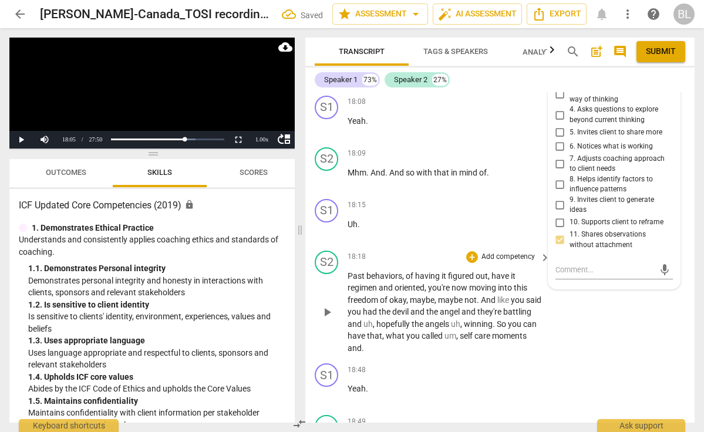
scroll to position [4296, 0]
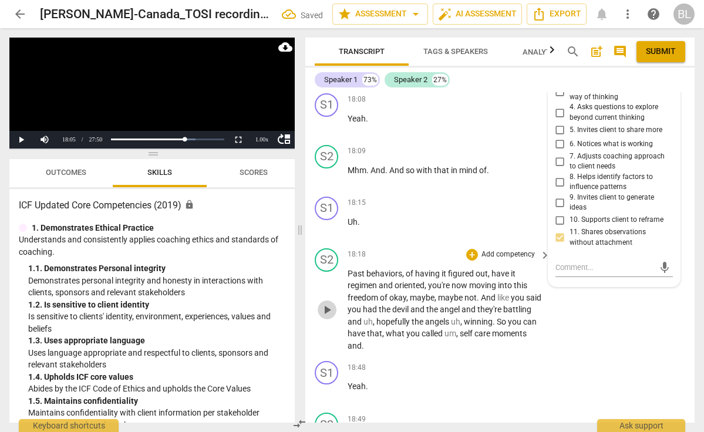
click at [328, 303] on span "play_arrow" at bounding box center [327, 310] width 14 height 14
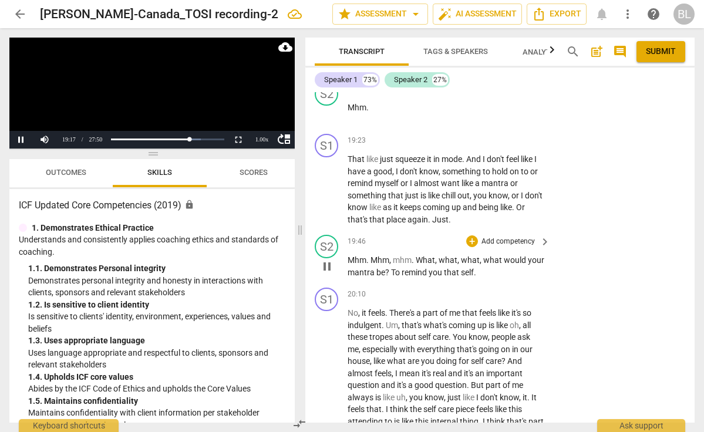
scroll to position [4757, 0]
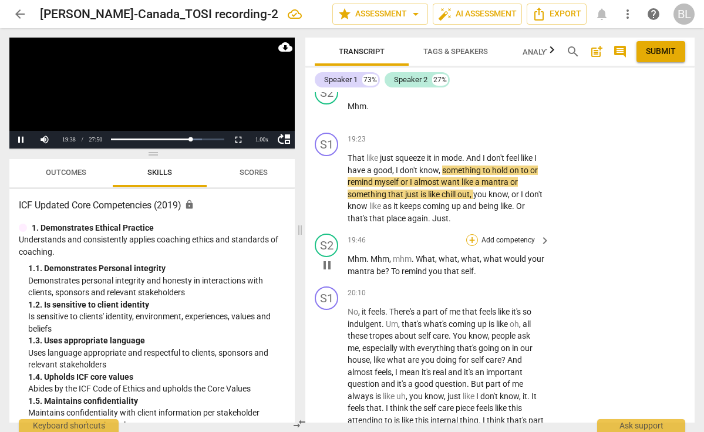
click at [471, 234] on div "+" at bounding box center [472, 240] width 12 height 12
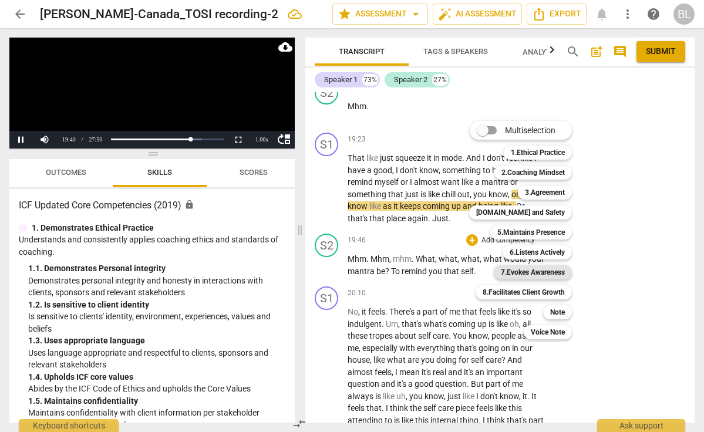
click at [522, 271] on b "7.Evokes Awareness" at bounding box center [533, 272] width 64 height 14
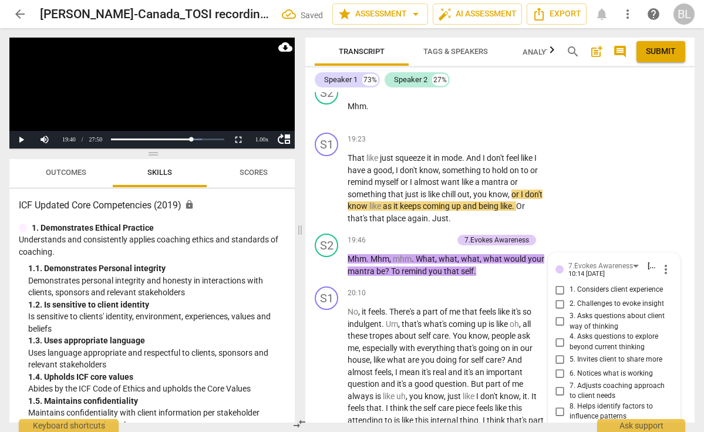
scroll to position [4982, 0]
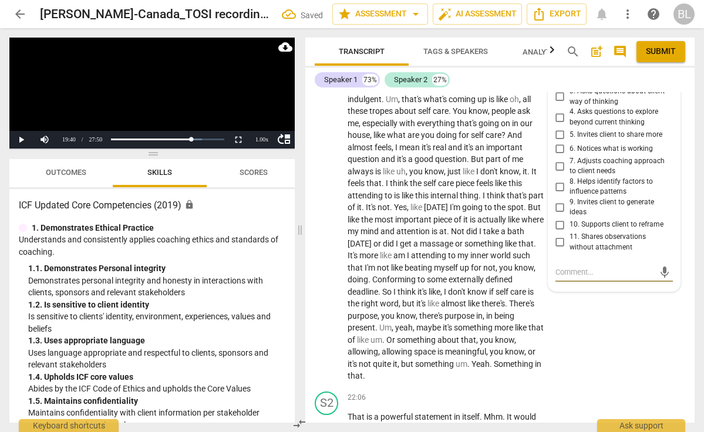
click at [559, 128] on input "5. Invites client to share more" at bounding box center [560, 135] width 19 height 14
checkbox input "true"
click at [558, 110] on input "4. Asks questions to explore beyond current thinking" at bounding box center [560, 117] width 19 height 14
checkbox input "true"
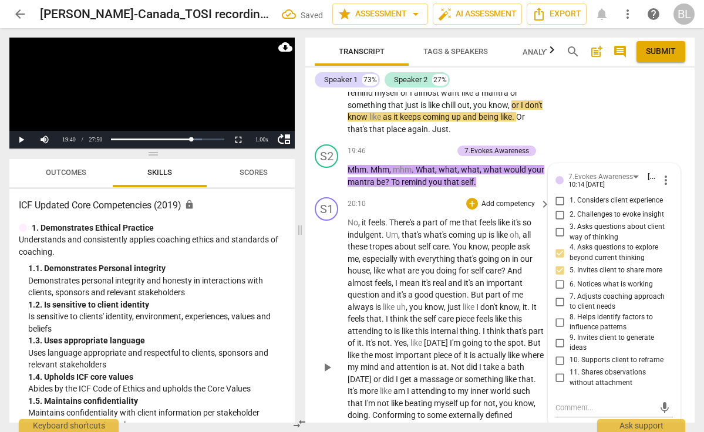
scroll to position [4832, 0]
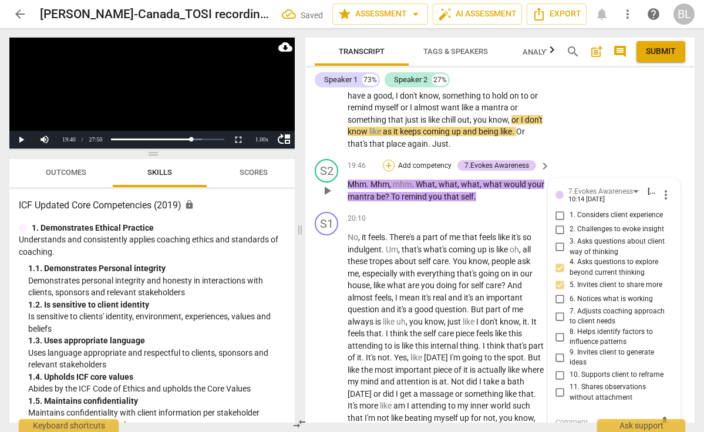
click at [388, 160] on div "+" at bounding box center [389, 166] width 12 height 12
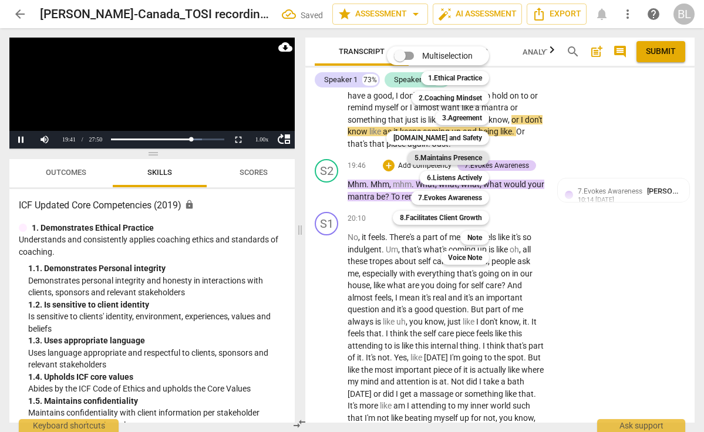
click at [455, 158] on b "5.Maintains Presence" at bounding box center [447, 158] width 67 height 14
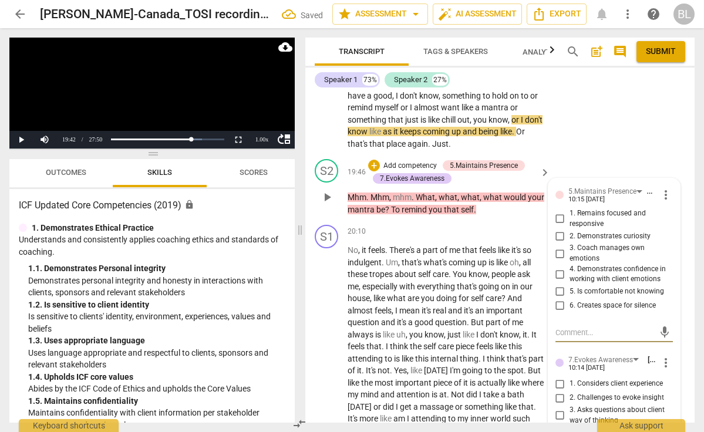
click at [559, 229] on input "2. Demonstrates curiosity" at bounding box center [560, 236] width 19 height 14
checkbox input "true"
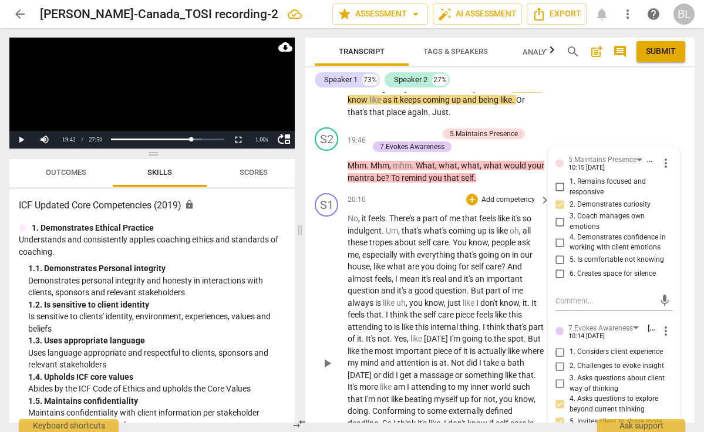
scroll to position [4865, 0]
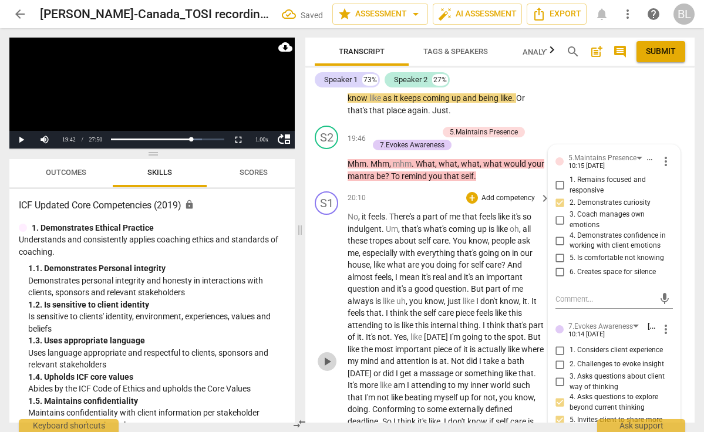
click at [328, 355] on span "play_arrow" at bounding box center [327, 362] width 14 height 14
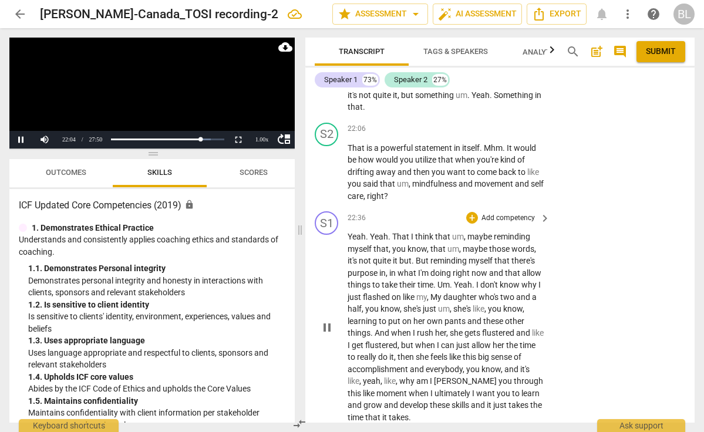
scroll to position [5265, 0]
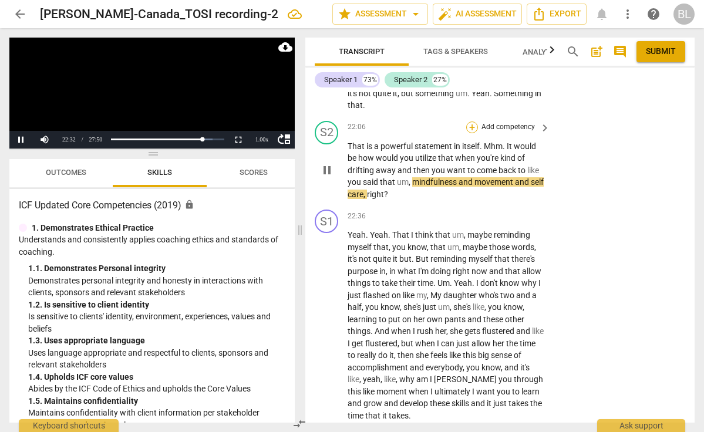
click at [471, 121] on div "+" at bounding box center [472, 127] width 12 height 12
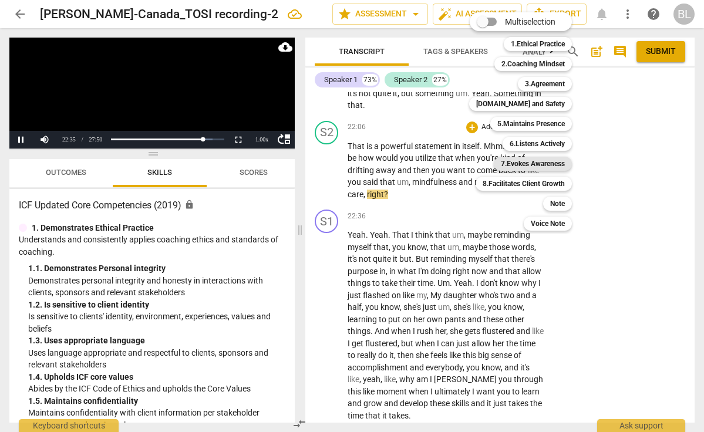
click at [525, 166] on b "7.Evokes Awareness" at bounding box center [533, 164] width 64 height 14
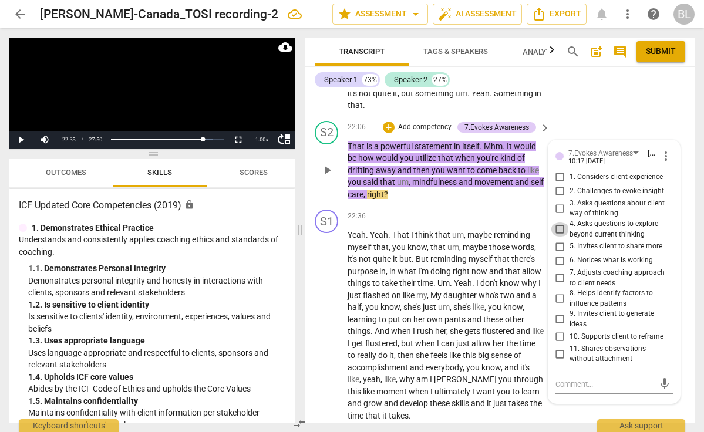
click at [556, 222] on input "4. Asks questions to explore beyond current thinking" at bounding box center [560, 229] width 19 height 14
checkbox input "true"
click at [329, 319] on span "play_arrow" at bounding box center [327, 326] width 14 height 14
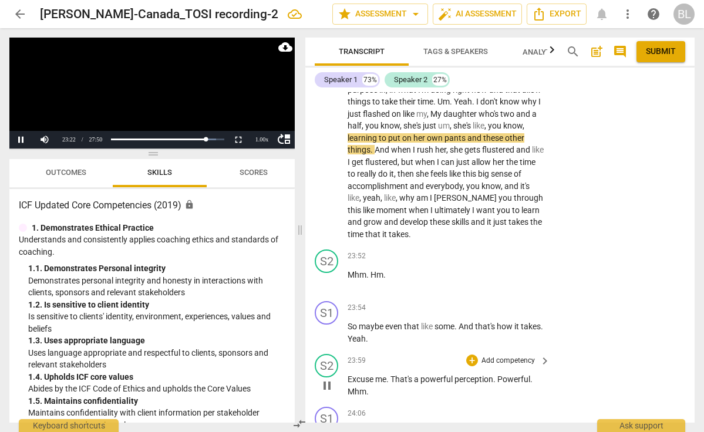
scroll to position [5456, 0]
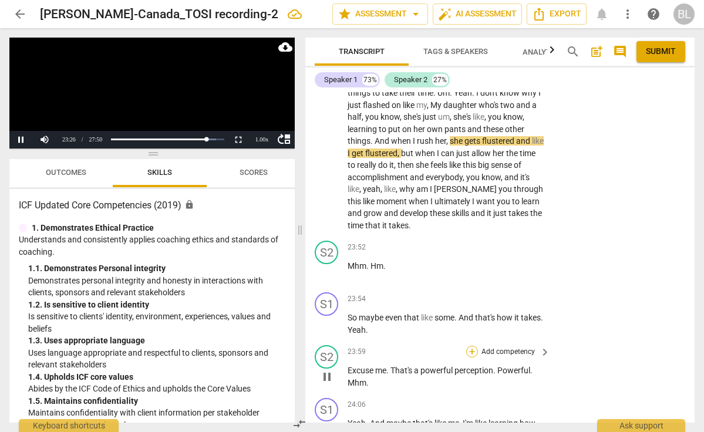
click at [470, 346] on div "+" at bounding box center [472, 352] width 12 height 12
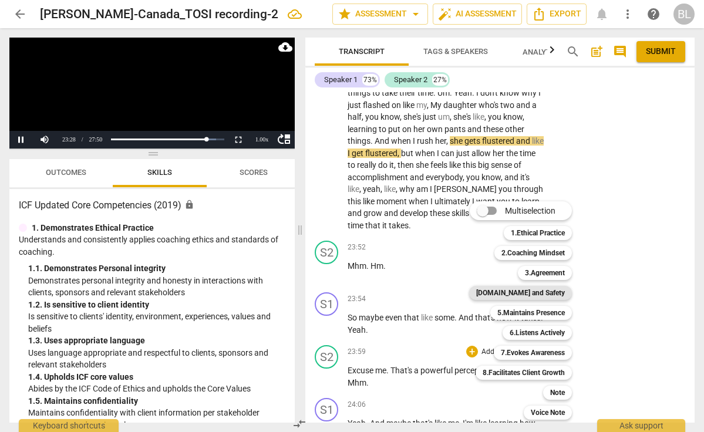
click at [533, 289] on b "[DOMAIN_NAME] and Safety" at bounding box center [520, 293] width 89 height 14
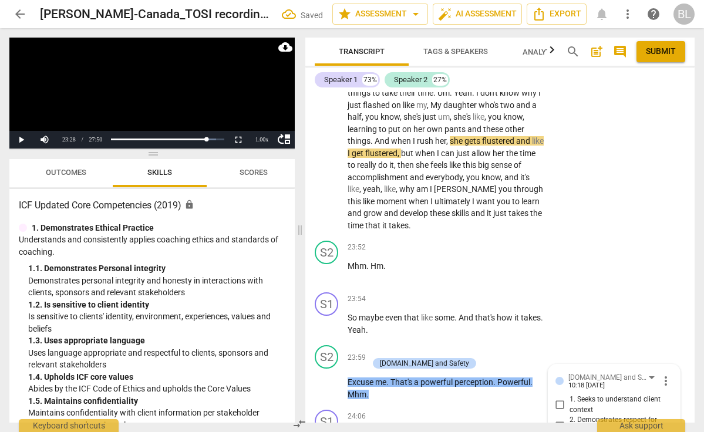
scroll to position [5707, 0]
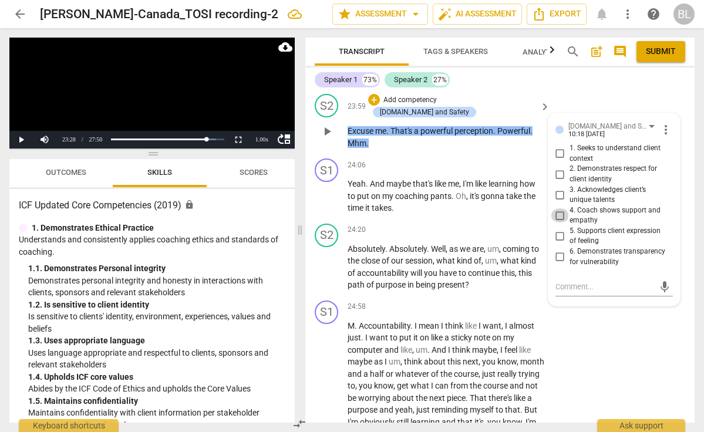
click at [559, 208] on input "4. Coach shows support and empathy" at bounding box center [560, 215] width 19 height 14
checkbox input "true"
click at [558, 229] on input "5. Supports client expression of feeling" at bounding box center [560, 236] width 19 height 14
checkbox input "true"
click at [557, 167] on input "2. Demonstrates respect for client identity" at bounding box center [560, 174] width 19 height 14
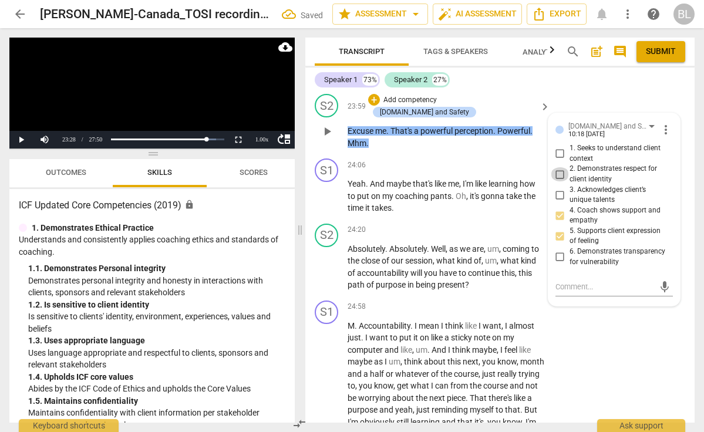
checkbox input "true"
click at [328, 189] on span "play_arrow" at bounding box center [327, 196] width 14 height 14
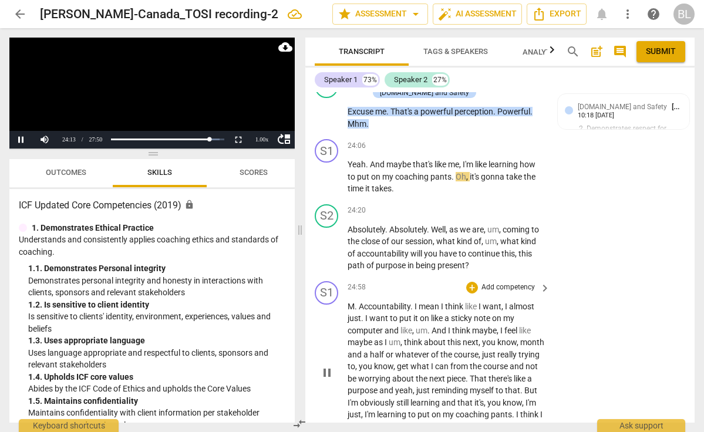
scroll to position [5729, 0]
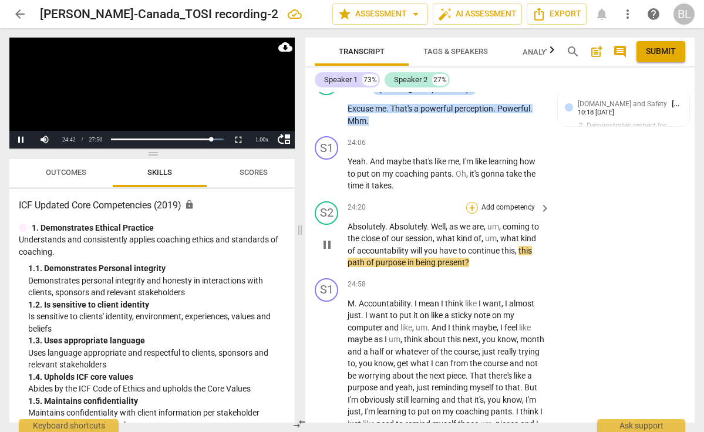
click at [472, 202] on div "+" at bounding box center [472, 208] width 12 height 12
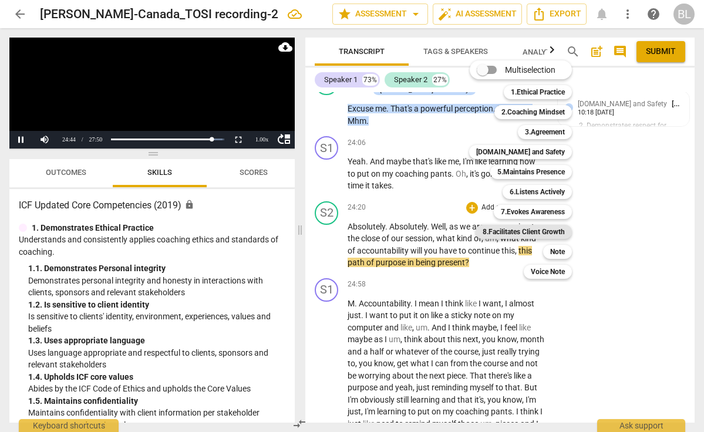
click at [536, 231] on b "8.Facilitates Client Growth" at bounding box center [523, 232] width 82 height 14
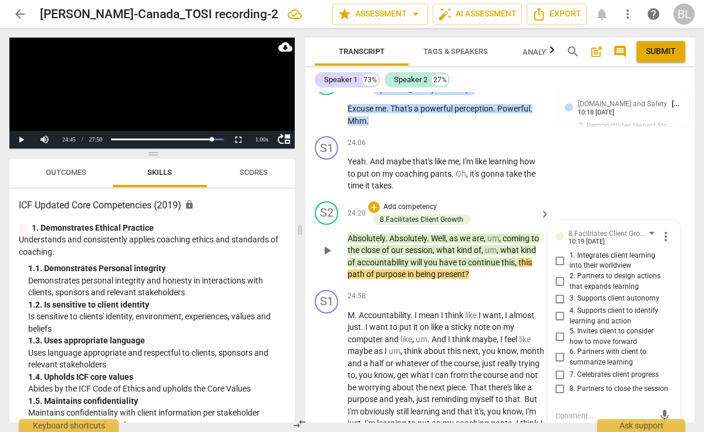
click at [557, 275] on input "2. Partners to design actions that expands learning" at bounding box center [560, 282] width 19 height 14
checkbox input "true"
click at [580, 410] on textarea at bounding box center [604, 415] width 99 height 11
type textarea "a"
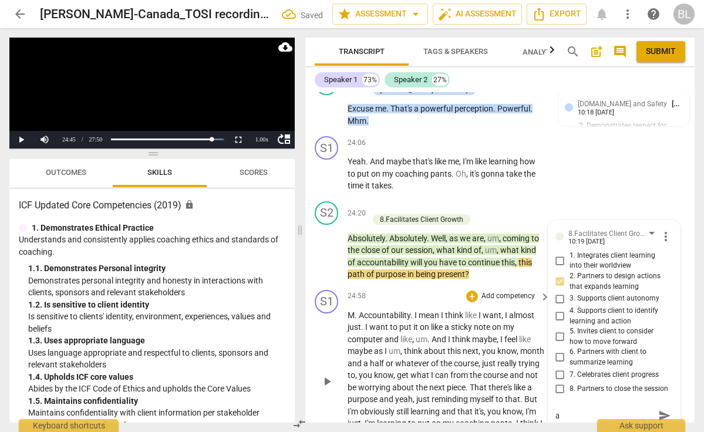
type textarea "as"
type textarea "ask"
type textarea "asks"
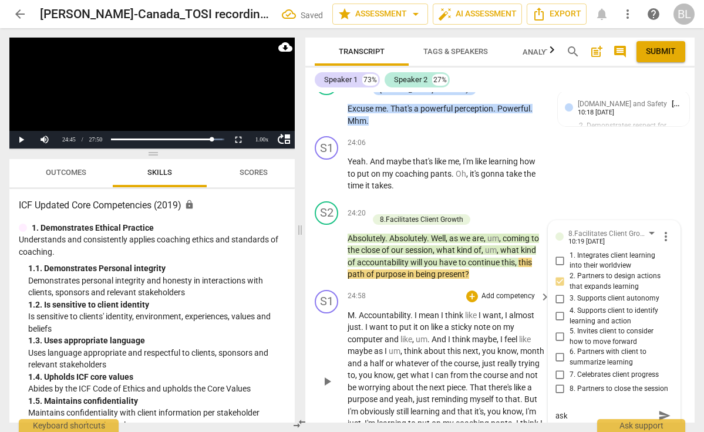
type textarea "asks"
type textarea "asks a"
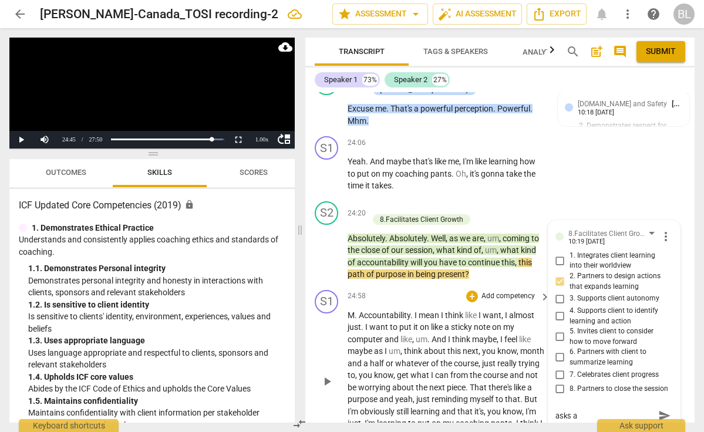
type textarea "asks ab"
type textarea "asks [PERSON_NAME]"
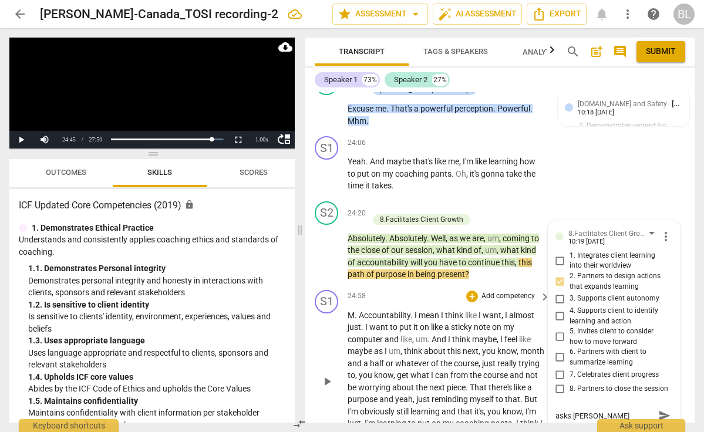
type textarea "asks [PERSON_NAME]"
type textarea "asks about"
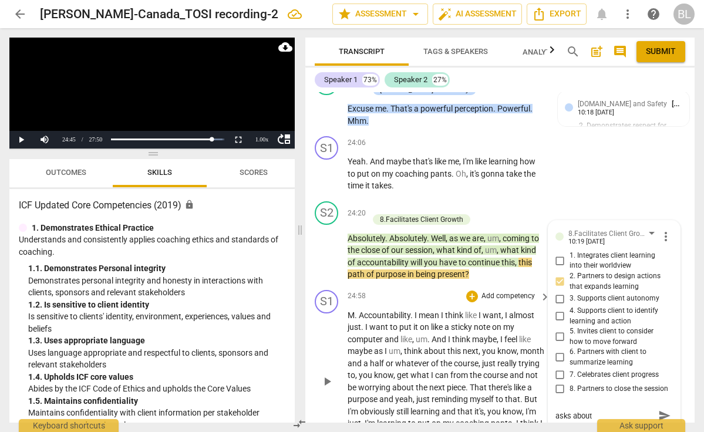
type textarea "asks about a"
type textarea "asks about ac"
type textarea "asks about acc"
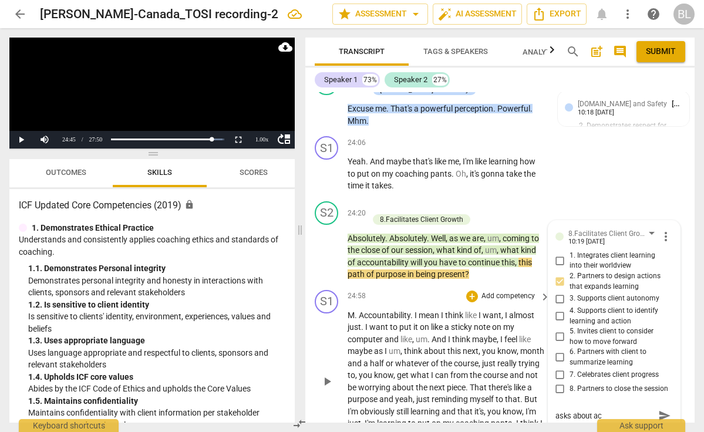
type textarea "asks about acc"
type textarea "asks about acco"
type textarea "asks about accou"
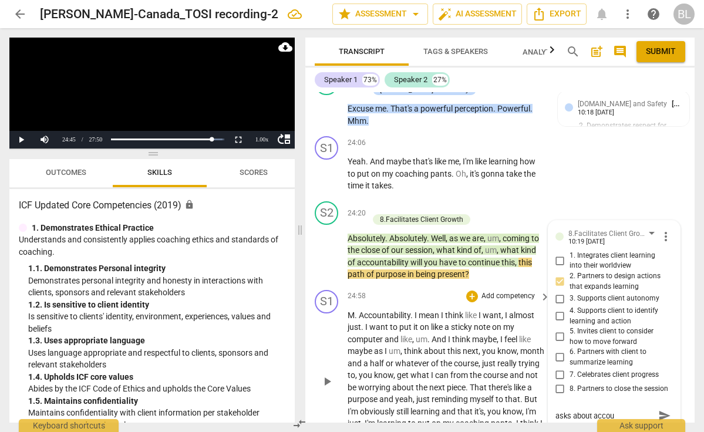
type textarea "asks about accoun"
type textarea "asks about account"
type textarea "asks about accounta"
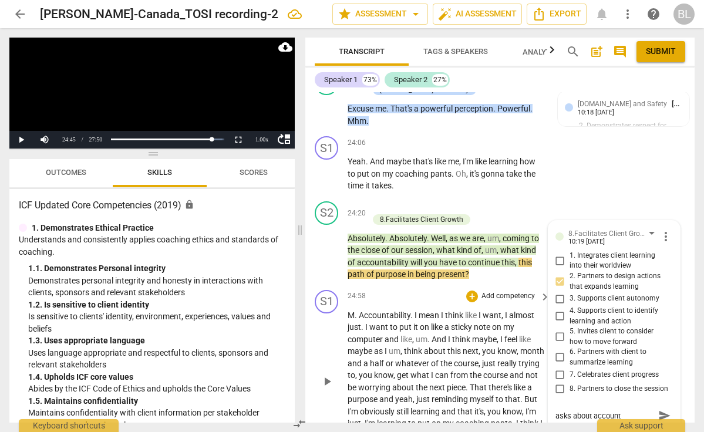
type textarea "asks about accounta"
type textarea "asks about accountab"
type textarea "asks about accountabi"
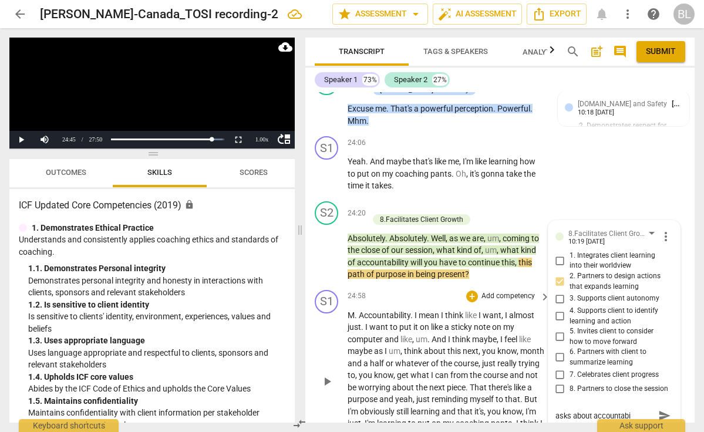
type textarea "asks about accountabil"
type textarea "asks about accountabili"
type textarea "asks about accountabilit"
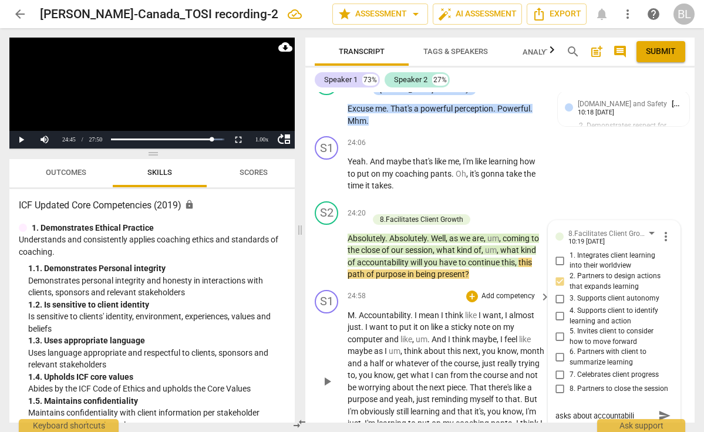
type textarea "asks about accountabilit"
type textarea "asks about accountability"
click at [663, 409] on span "send" at bounding box center [664, 415] width 13 height 13
click at [326, 374] on span "play_arrow" at bounding box center [327, 381] width 14 height 14
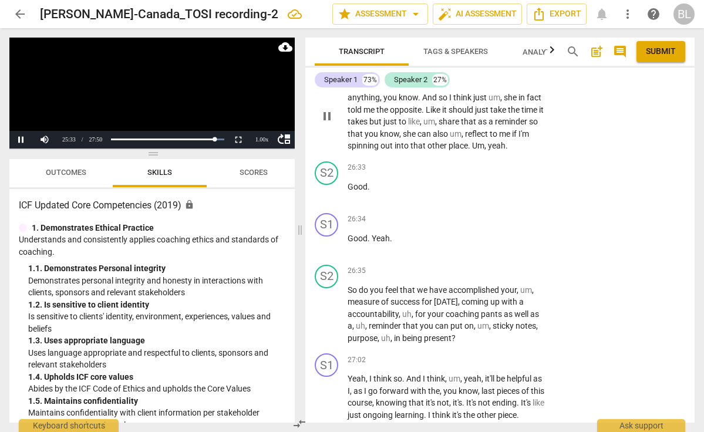
scroll to position [6184, 0]
click at [326, 306] on span "pause" at bounding box center [327, 313] width 14 height 14
click at [326, 306] on span "play_arrow" at bounding box center [327, 313] width 14 height 14
click at [325, 306] on span "pause" at bounding box center [327, 313] width 14 height 14
click at [470, 265] on div "+" at bounding box center [472, 271] width 12 height 12
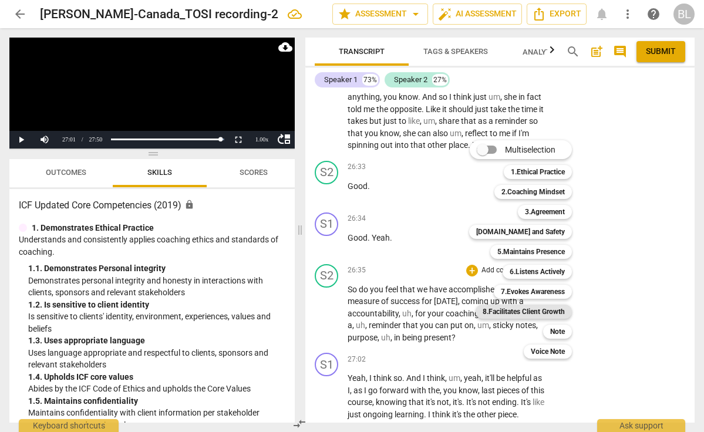
click at [517, 310] on b "8.Facilitates Client Growth" at bounding box center [523, 312] width 82 height 14
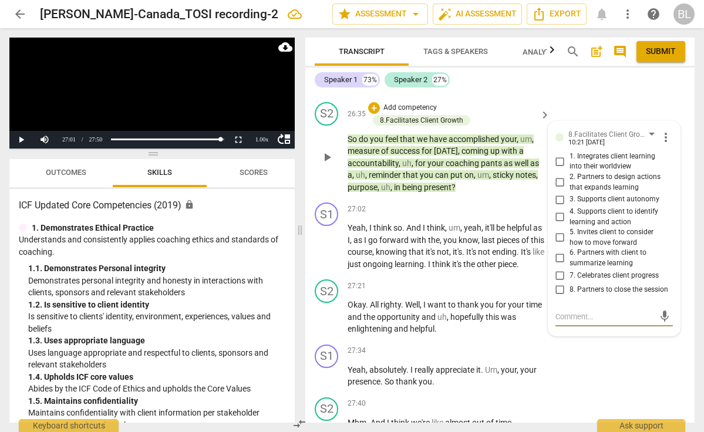
scroll to position [6349, 0]
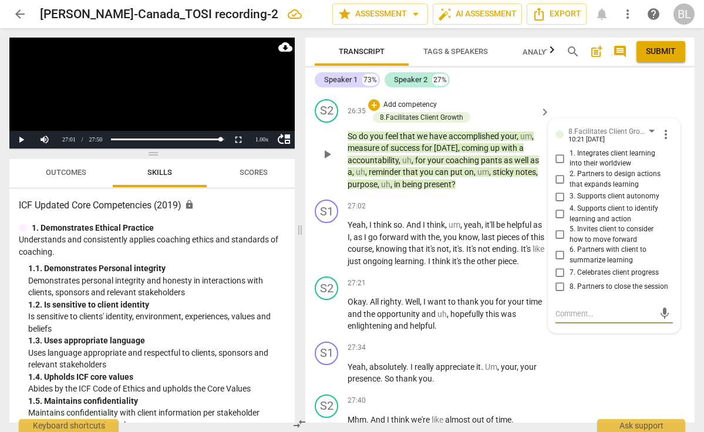
click at [565, 308] on textarea at bounding box center [604, 313] width 99 height 11
click at [661, 127] on span "more_vert" at bounding box center [666, 134] width 14 height 14
click at [672, 134] on li "Delete" at bounding box center [673, 135] width 40 height 22
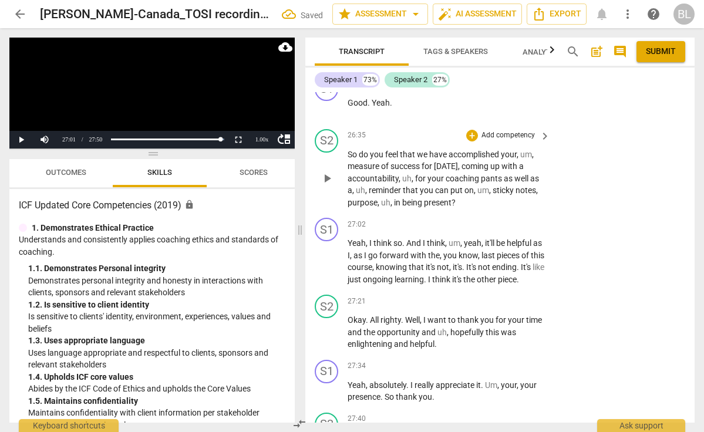
scroll to position [6312, 0]
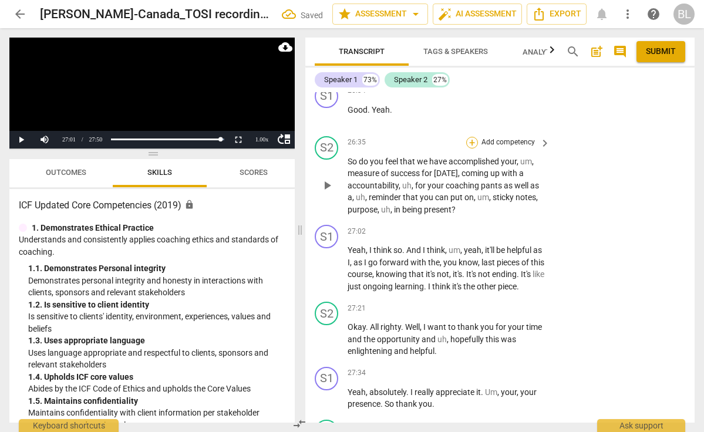
click at [474, 137] on div "+" at bounding box center [472, 143] width 12 height 12
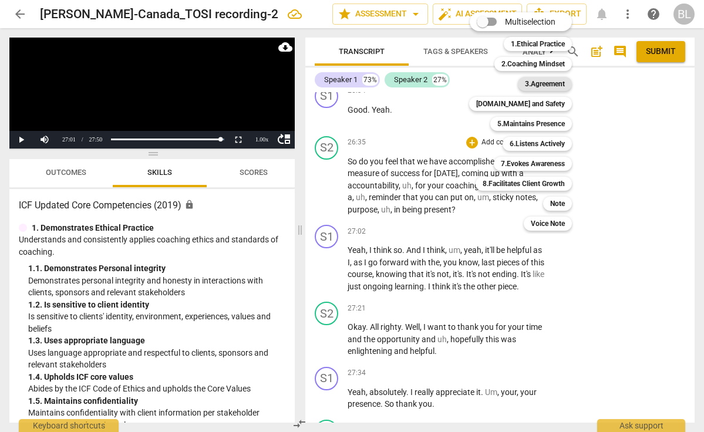
click at [542, 81] on b "3.Agreement" at bounding box center [545, 84] width 40 height 14
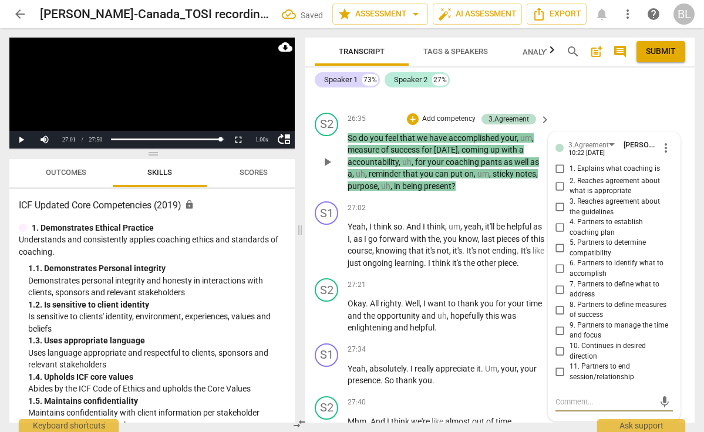
scroll to position [6338, 0]
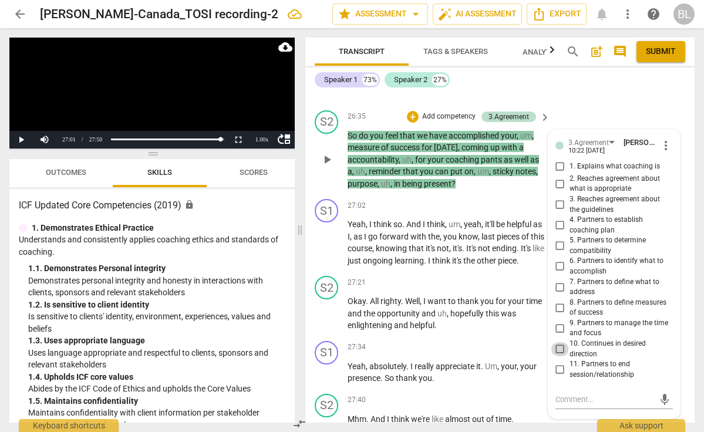
click at [559, 342] on input "10. Continues in desired direction" at bounding box center [560, 349] width 19 height 14
checkbox input "true"
click at [559, 394] on textarea at bounding box center [604, 399] width 99 height 11
type textarea "c"
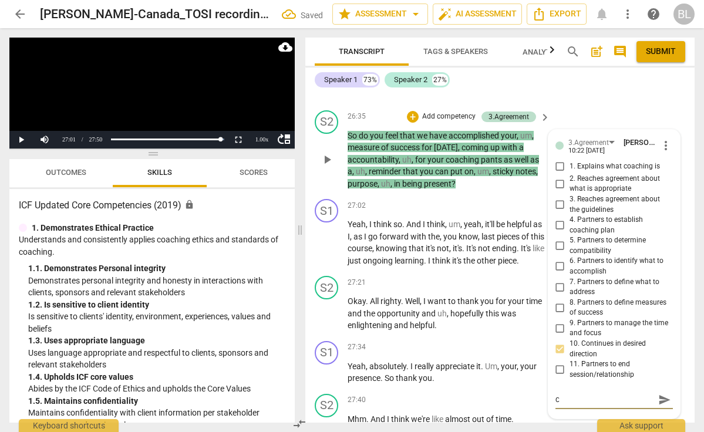
type textarea "ch"
type textarea "che"
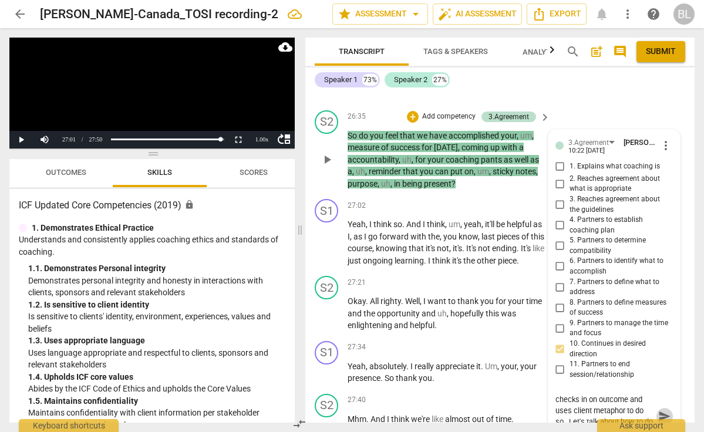
click at [661, 410] on span "send" at bounding box center [664, 416] width 13 height 13
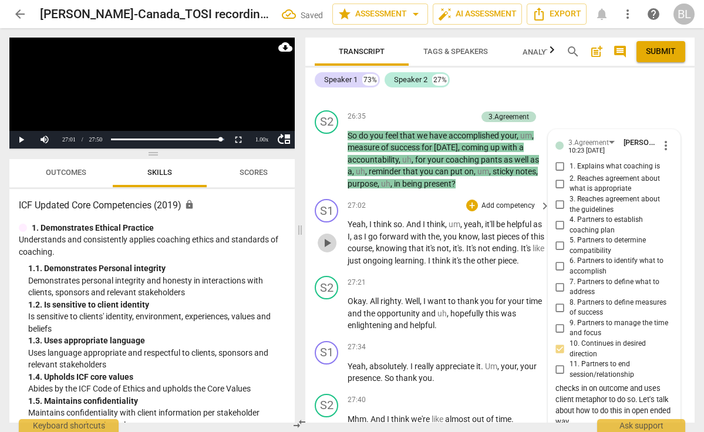
click at [328, 236] on span "play_arrow" at bounding box center [327, 243] width 14 height 14
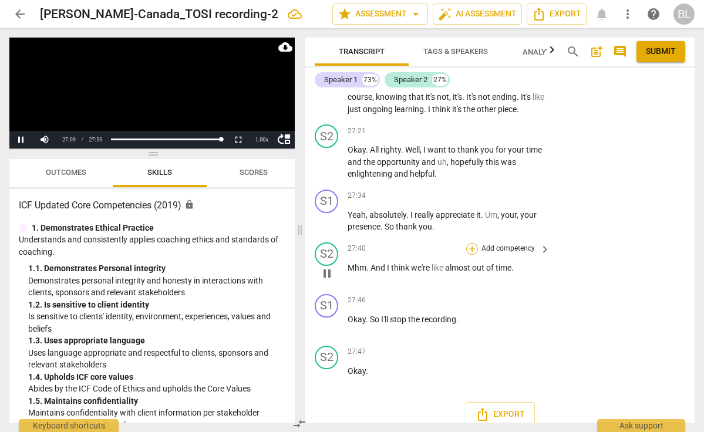
click at [469, 243] on div "+" at bounding box center [472, 249] width 12 height 12
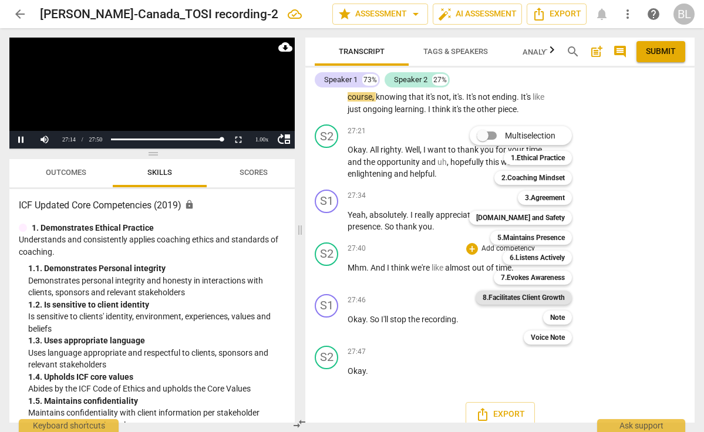
click at [533, 295] on b "8.Facilitates Client Growth" at bounding box center [523, 298] width 82 height 14
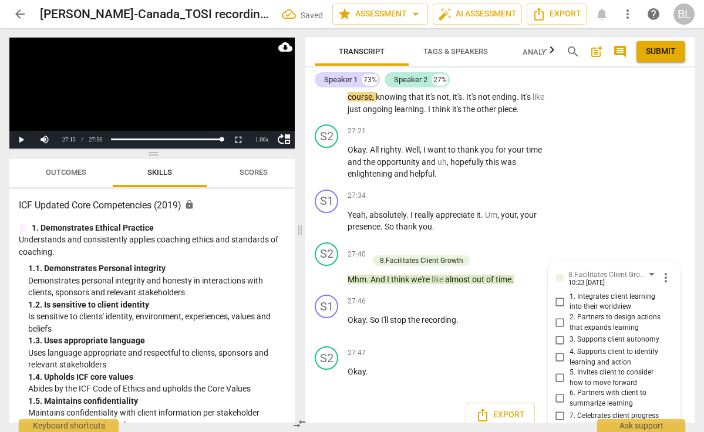
scroll to position [6531, 0]
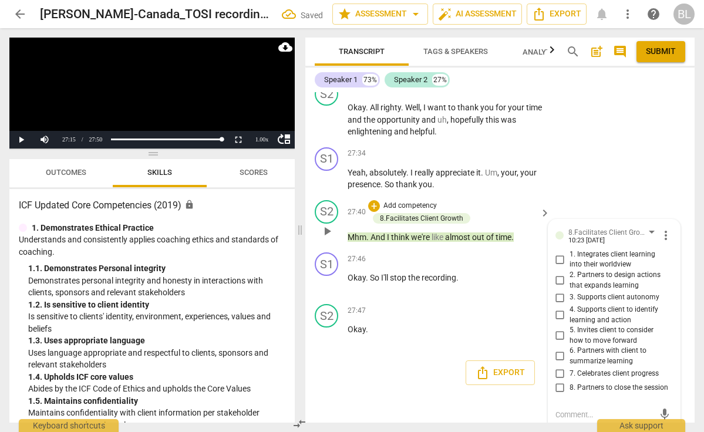
click at [560, 381] on input "8. Partners to close the session" at bounding box center [560, 388] width 19 height 14
click at [558, 349] on input "6. Partners with client to summarize learning" at bounding box center [560, 356] width 19 height 14
click at [557, 409] on textarea at bounding box center [604, 414] width 99 height 11
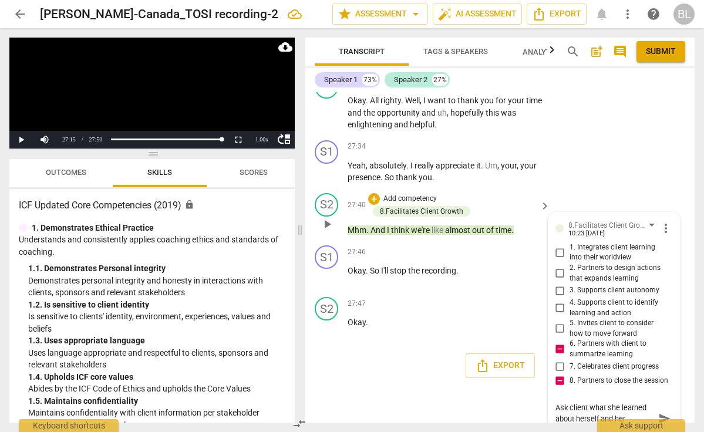
scroll to position [6540, 0]
click at [660, 411] on span "send" at bounding box center [664, 417] width 13 height 13
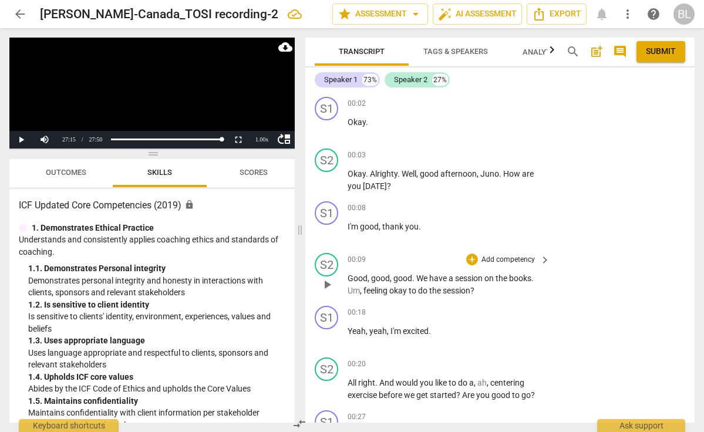
scroll to position [0, 0]
click at [597, 53] on span "post_add" at bounding box center [596, 52] width 14 height 14
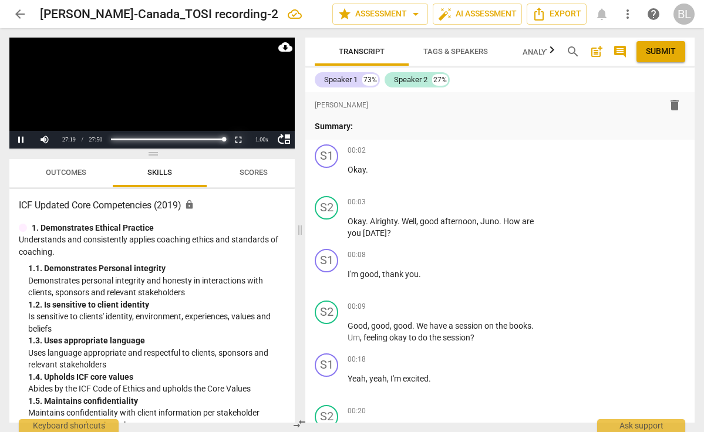
drag, startPoint x: 220, startPoint y: 136, endPoint x: 247, endPoint y: 131, distance: 27.4
click at [247, 131] on div "move_up Pause Current Time 27:19 / Duration Time 27:50 Loaded : 0% Progress : 9…" at bounding box center [151, 140] width 285 height 18
click at [372, 129] on p "Summary:" at bounding box center [500, 126] width 370 height 12
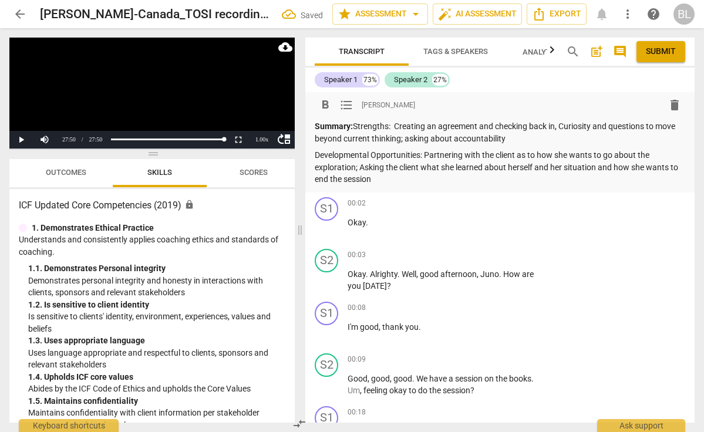
click at [657, 52] on span "Submit" at bounding box center [661, 52] width 30 height 12
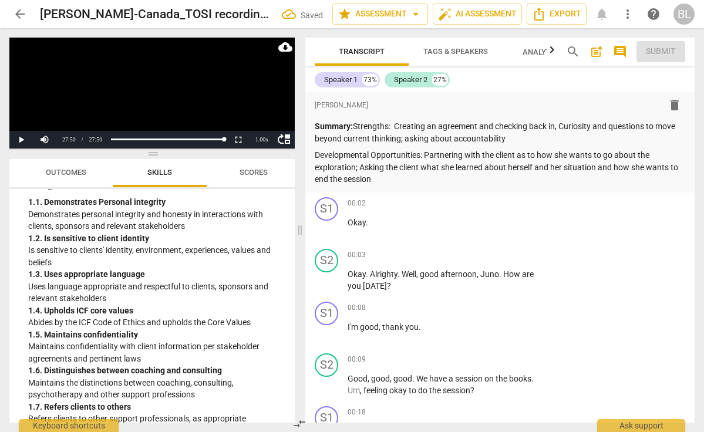
scroll to position [100, 0]
